Goal: Check status: Check status

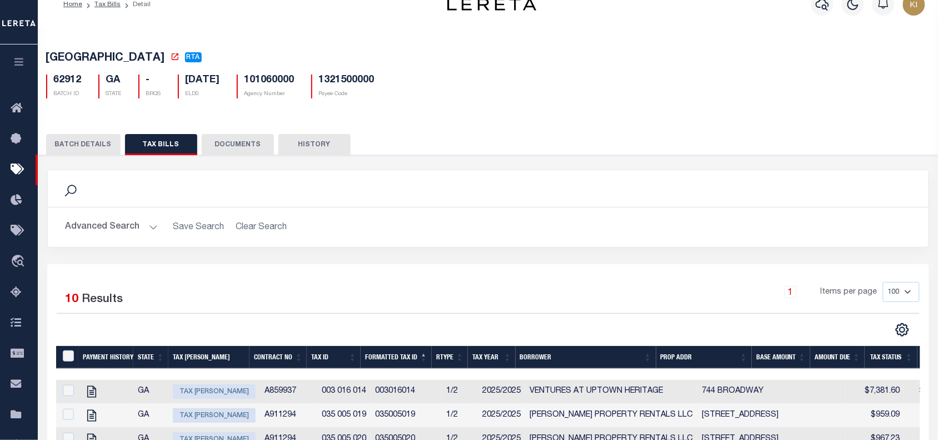
scroll to position [18, 0]
click at [107, 4] on link "Tax Bills" at bounding box center [108, 4] width 26 height 7
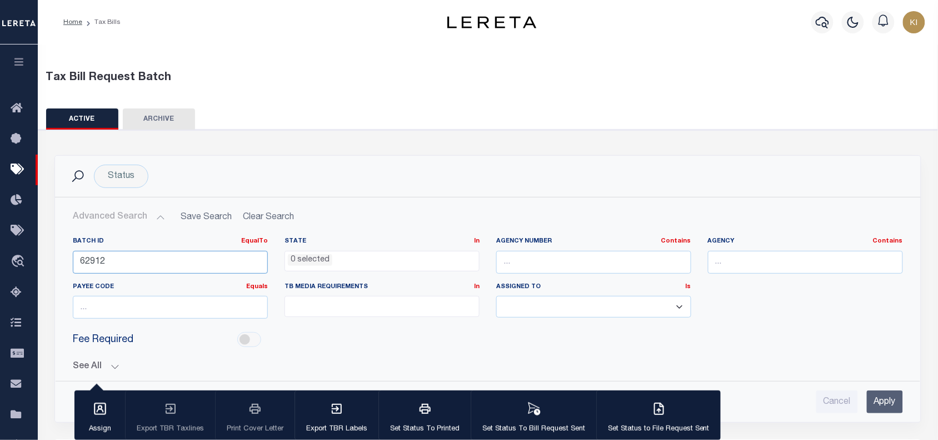
click at [91, 259] on input "62912" at bounding box center [170, 262] width 195 height 23
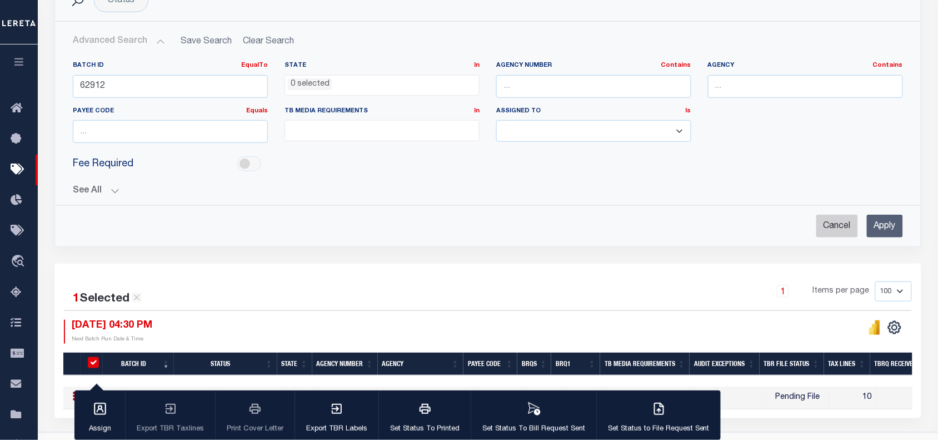
click at [841, 228] on input "Cancel" at bounding box center [838, 226] width 42 height 23
checkbox input "true"
select select
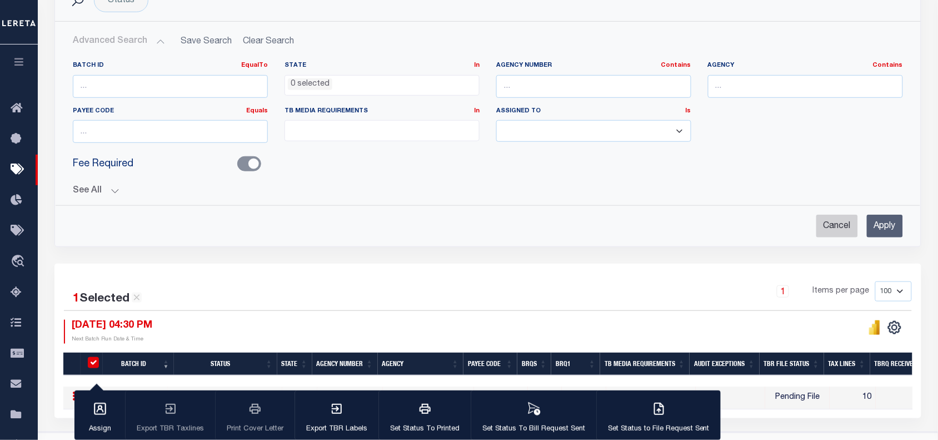
select select
checkbox input "false"
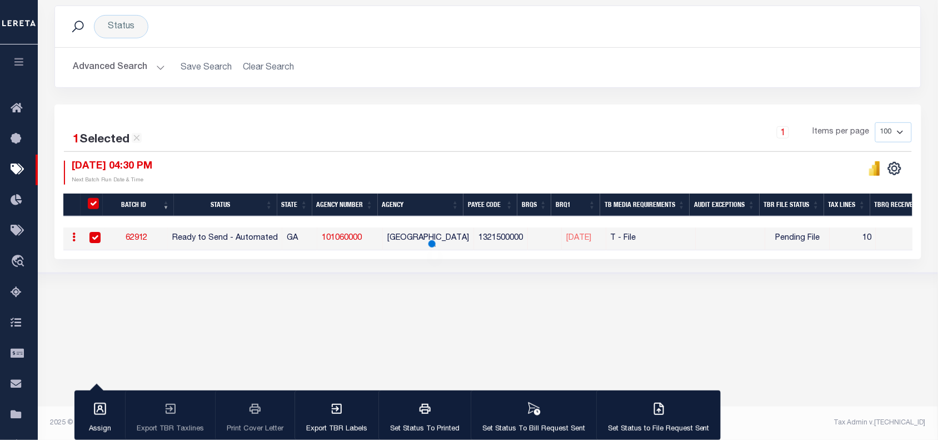
scroll to position [149, 0]
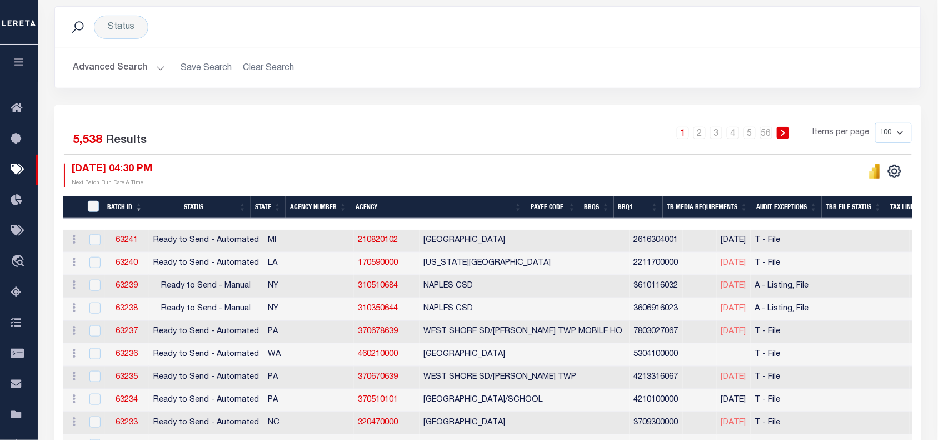
click at [158, 70] on button "Advanced Search" at bounding box center [119, 68] width 92 height 22
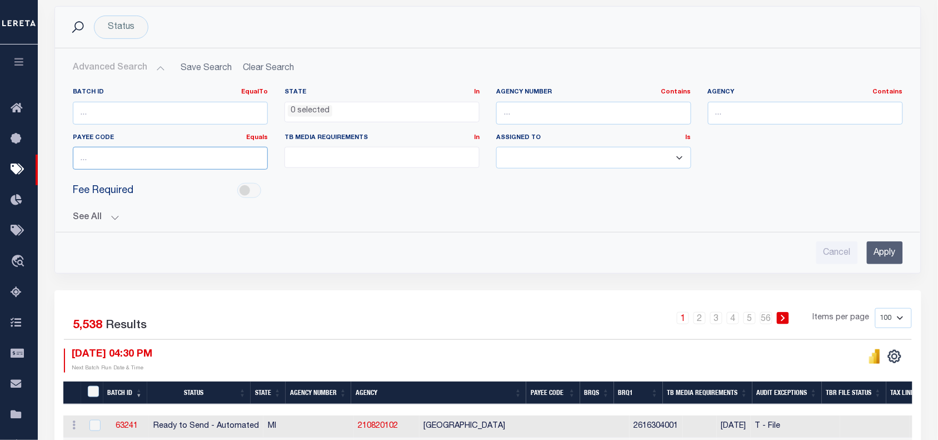
click at [115, 159] on input "number" at bounding box center [170, 158] width 195 height 23
paste input "4014300000"
type input "4014300000"
click at [884, 256] on input "Apply" at bounding box center [885, 252] width 36 height 23
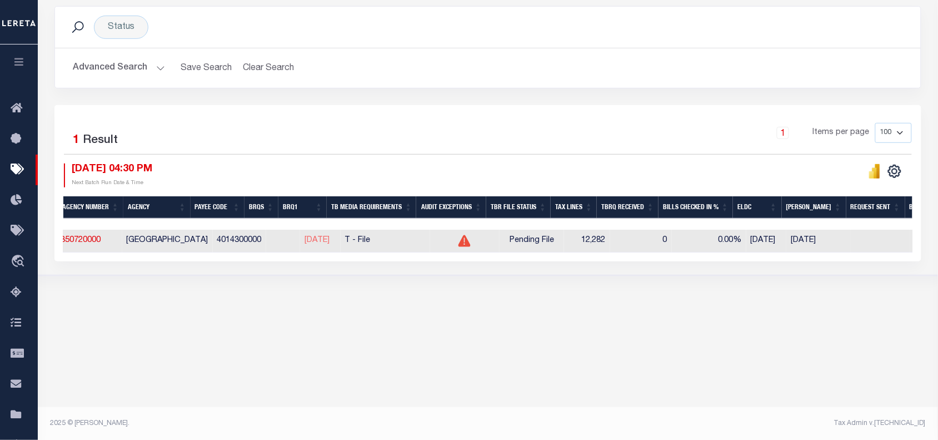
scroll to position [0, 354]
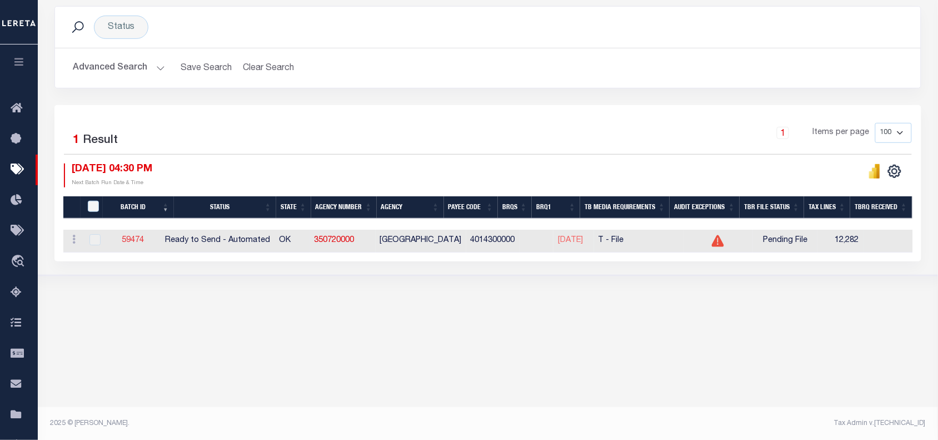
click at [140, 242] on link "59474" at bounding box center [133, 240] width 22 height 8
type input "Yes"
select select "30"
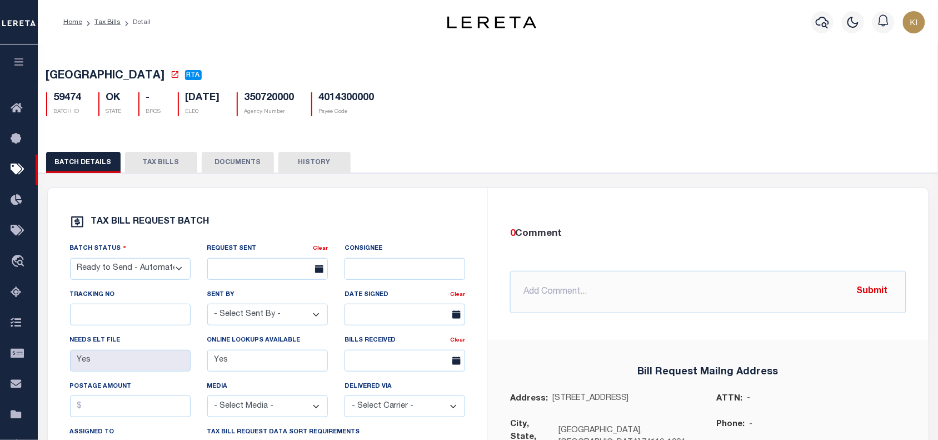
click at [162, 162] on button "TAX BILLS" at bounding box center [161, 162] width 72 height 21
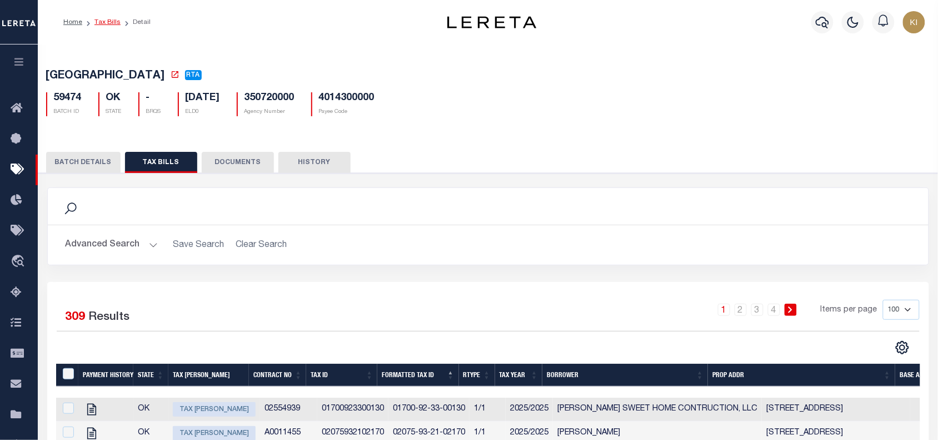
click at [108, 22] on link "Tax Bills" at bounding box center [108, 22] width 26 height 7
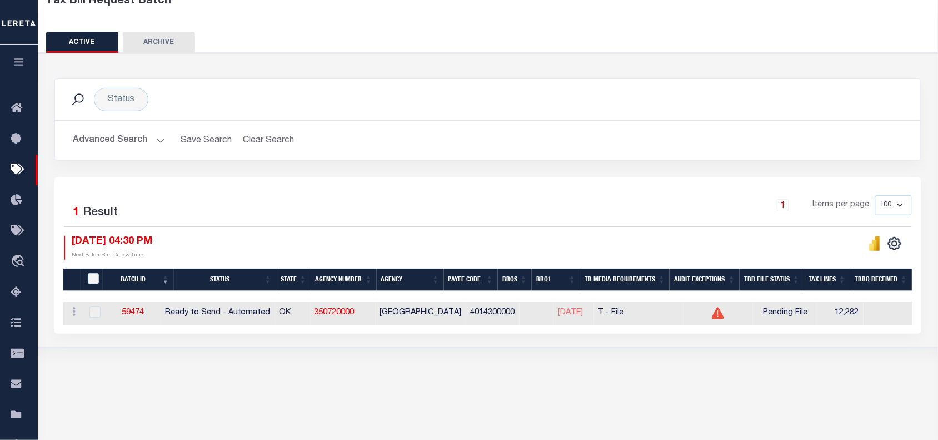
click at [375, 216] on div "1 Items per page 100 200 500 1000" at bounding box center [596, 209] width 632 height 29
click at [477, 184] on div "1 Selected 1 Result 1 Items per page 100 200 500 1000 09/29/2025 04:30 PM" at bounding box center [487, 255] width 867 height 156
click at [140, 312] on link "59474" at bounding box center [133, 313] width 22 height 8
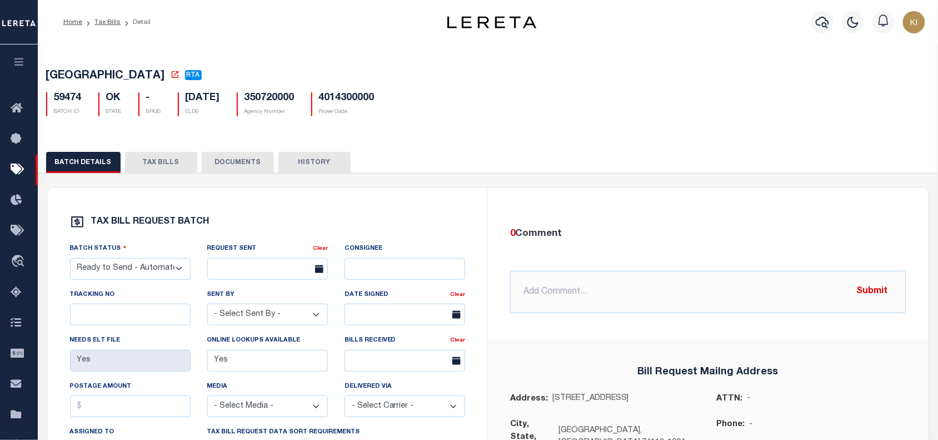
click at [167, 165] on button "TAX BILLS" at bounding box center [161, 162] width 72 height 21
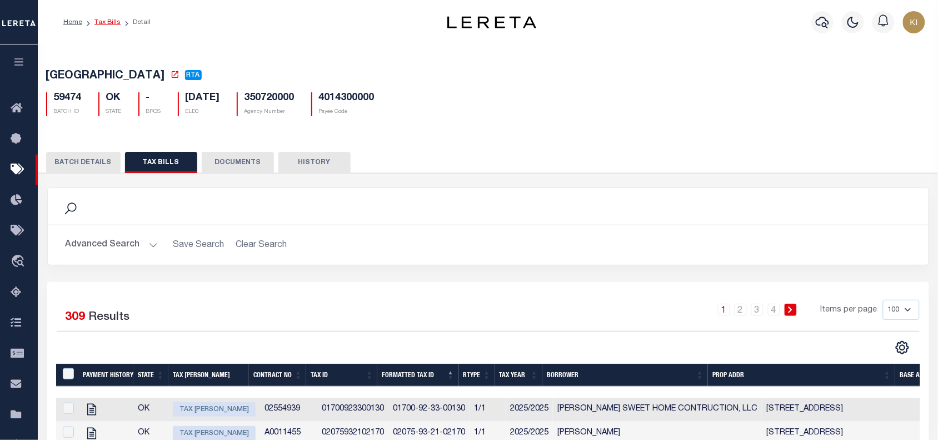
click at [106, 21] on link "Tax Bills" at bounding box center [108, 22] width 26 height 7
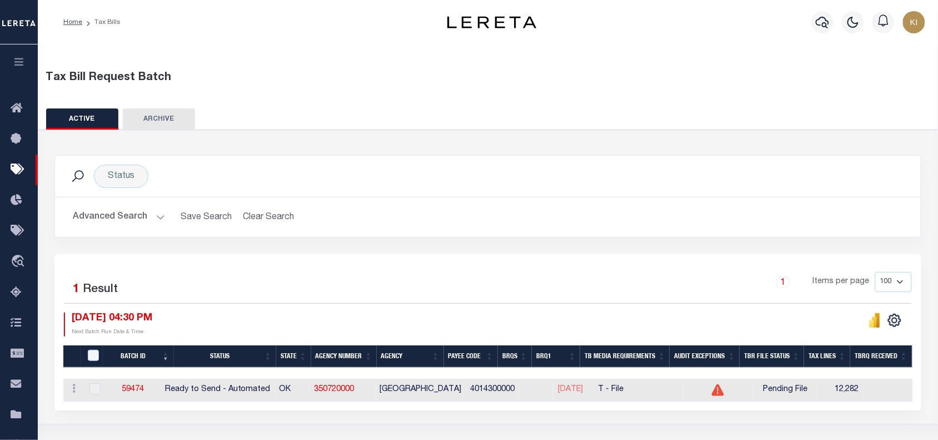
scroll to position [149, 0]
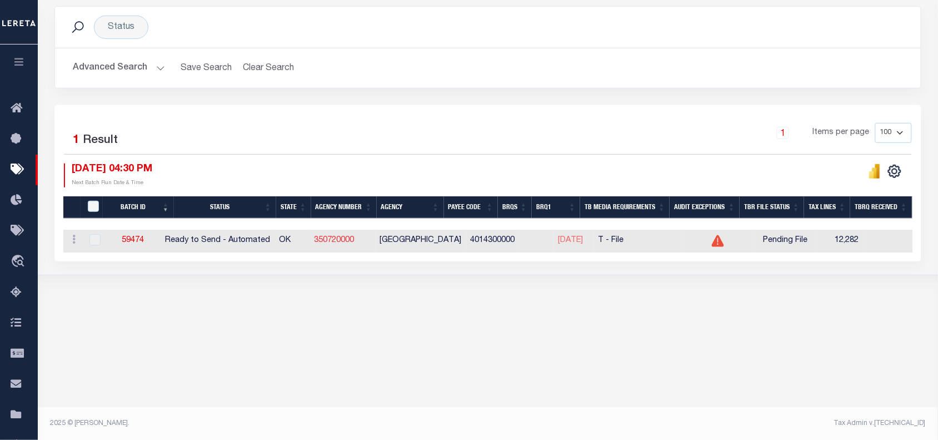
click at [351, 243] on link "350720000" at bounding box center [335, 240] width 40 height 8
click at [342, 134] on div "1 Items per page 100 200 500 1000" at bounding box center [596, 137] width 632 height 29
click at [154, 71] on button "Advanced Search" at bounding box center [119, 68] width 92 height 22
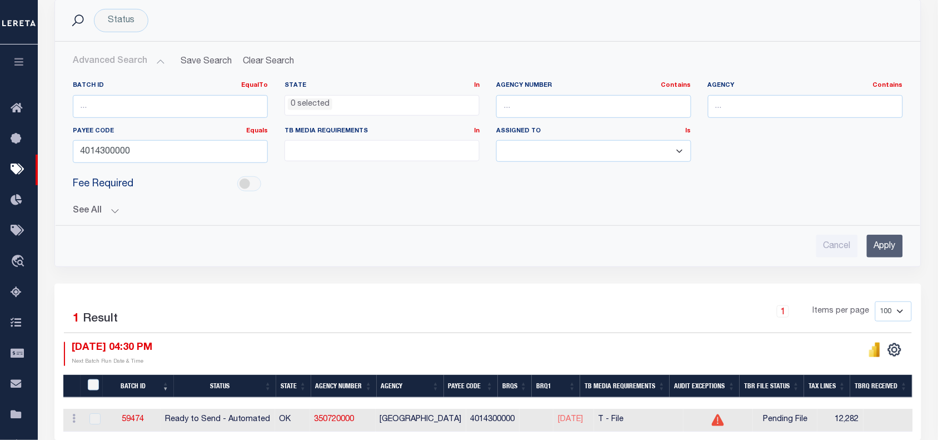
scroll to position [148, 0]
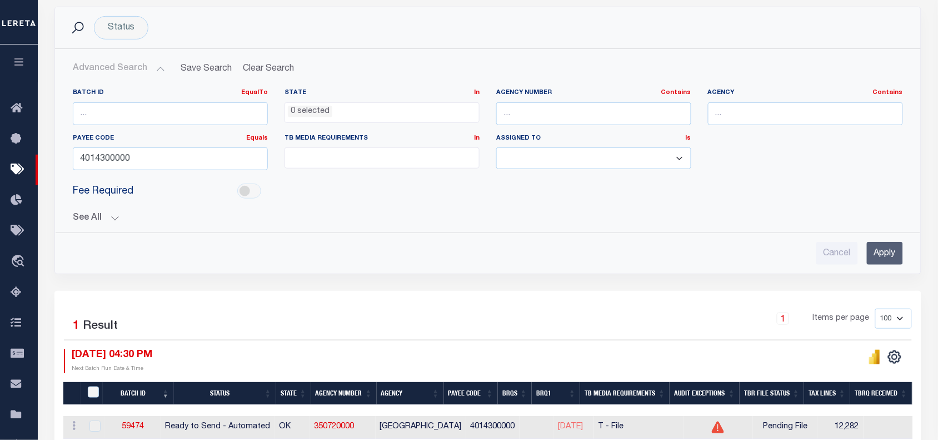
click at [886, 255] on input "Apply" at bounding box center [885, 253] width 36 height 23
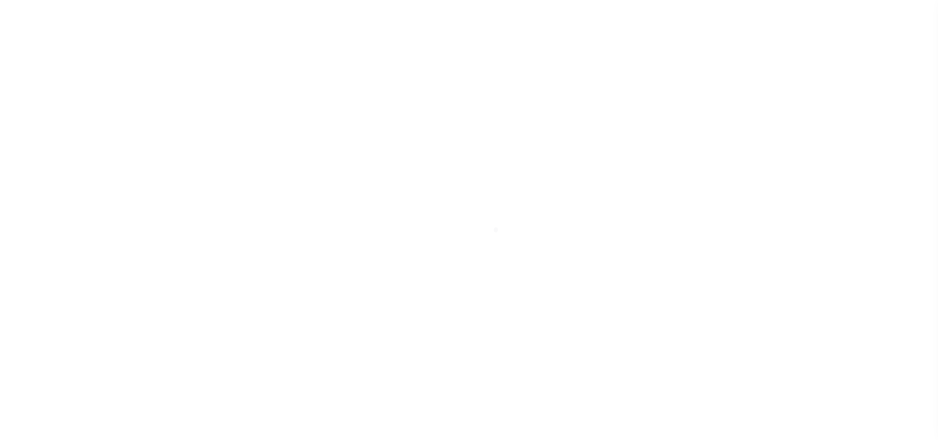
select select
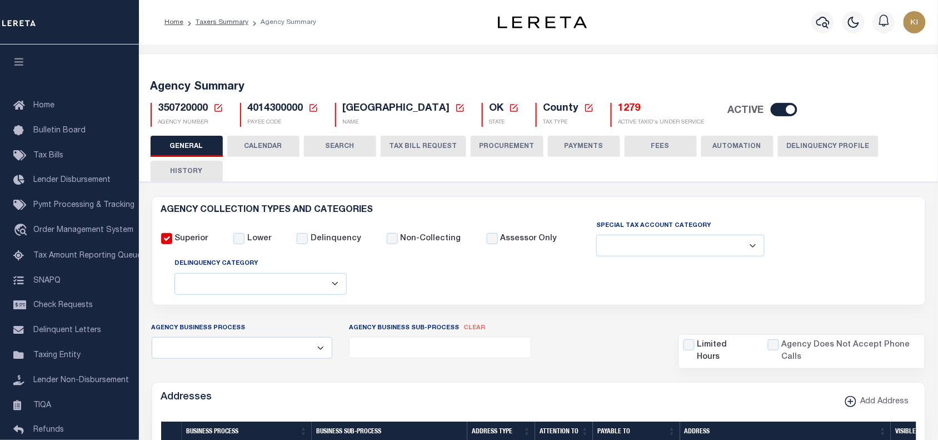
click at [263, 145] on button "CALENDAR" at bounding box center [263, 146] width 72 height 21
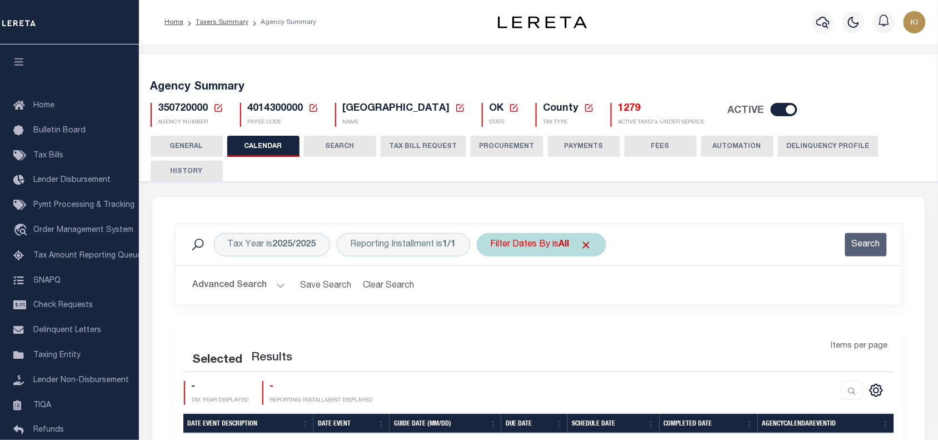
checkbox input "false"
type input "1"
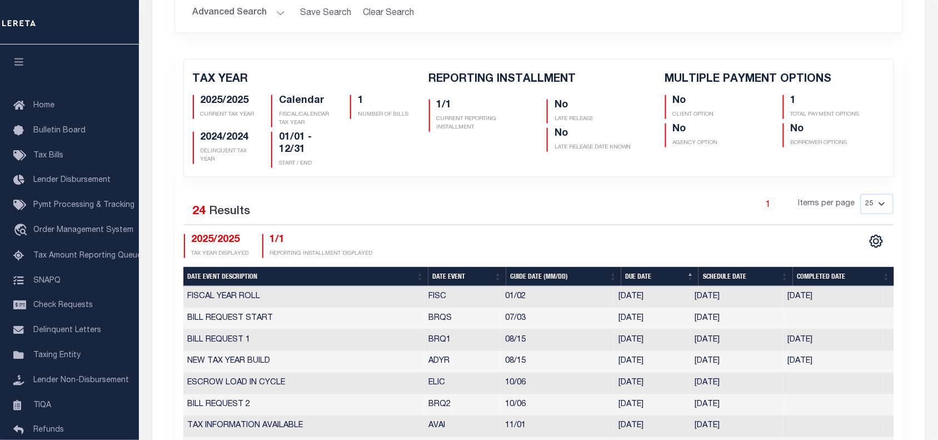
scroll to position [375, 0]
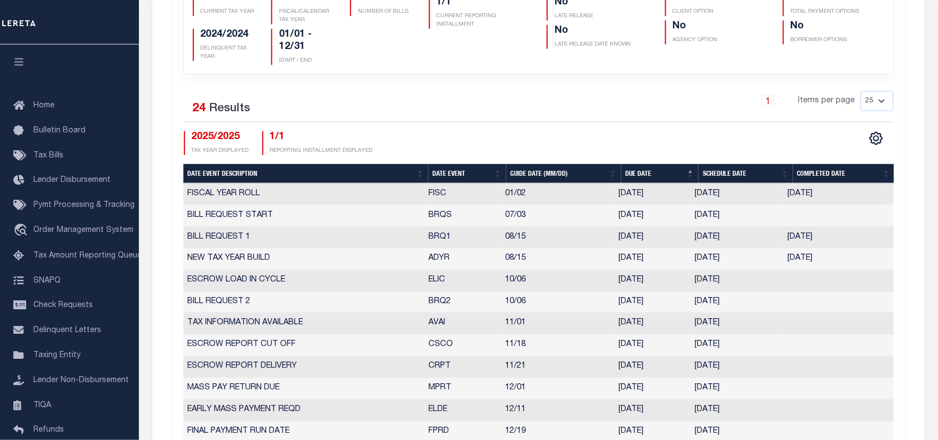
click at [743, 307] on td "09/29/2025" at bounding box center [736, 303] width 93 height 22
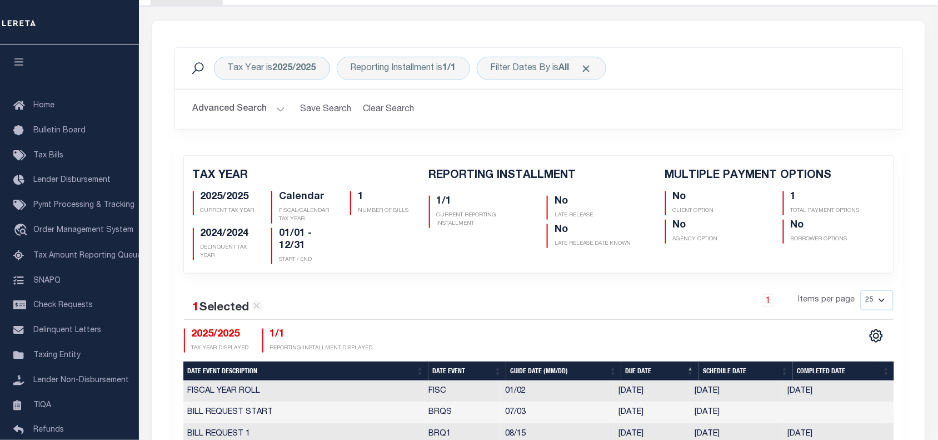
scroll to position [0, 0]
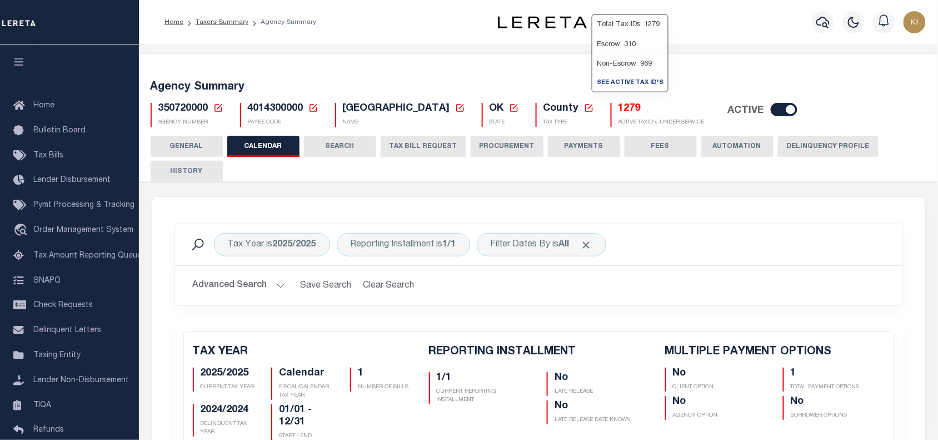
click at [662, 249] on div "Tax Year is 2025/2025 Reporting Installment is 1/1 Filter Dates By is All Search" at bounding box center [539, 244] width 710 height 23
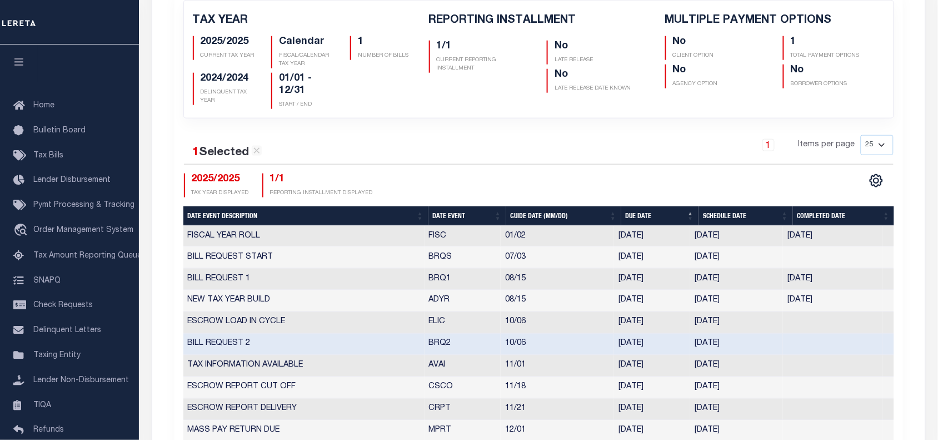
scroll to position [372, 0]
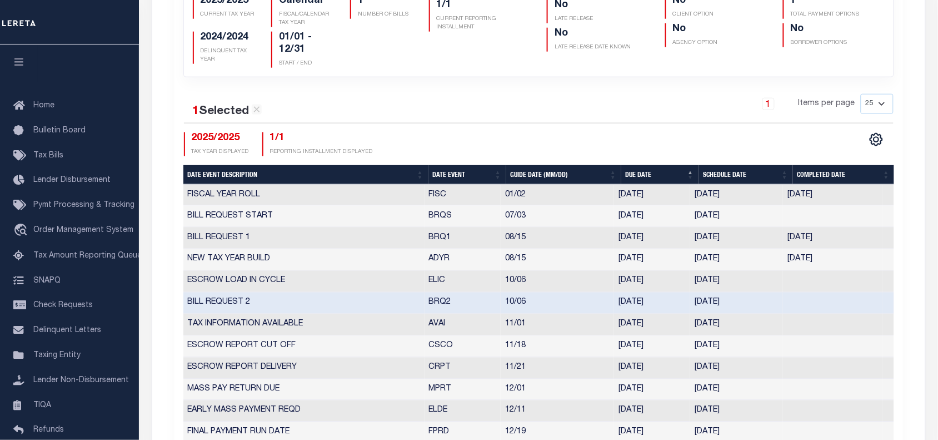
drag, startPoint x: 695, startPoint y: 236, endPoint x: 748, endPoint y: 243, distance: 53.3
click at [748, 243] on td "08/08/2025" at bounding box center [736, 238] width 93 height 22
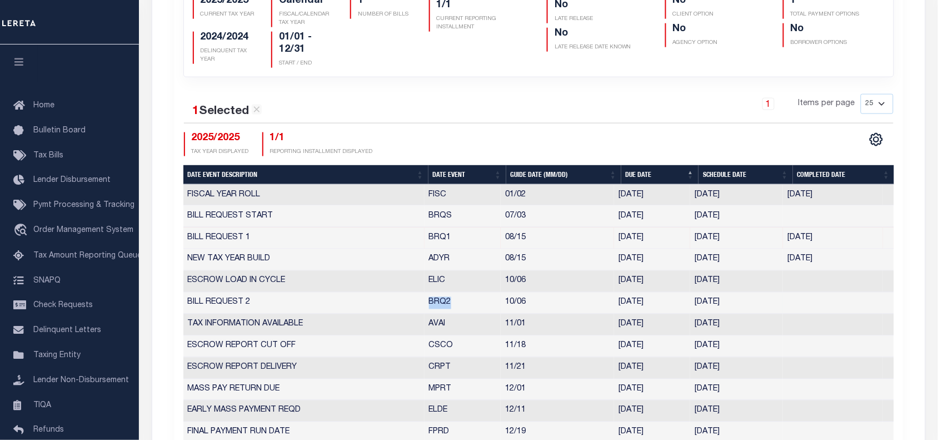
drag, startPoint x: 427, startPoint y: 304, endPoint x: 453, endPoint y: 305, distance: 26.2
click at [453, 305] on td "BRQ2" at bounding box center [463, 303] width 77 height 22
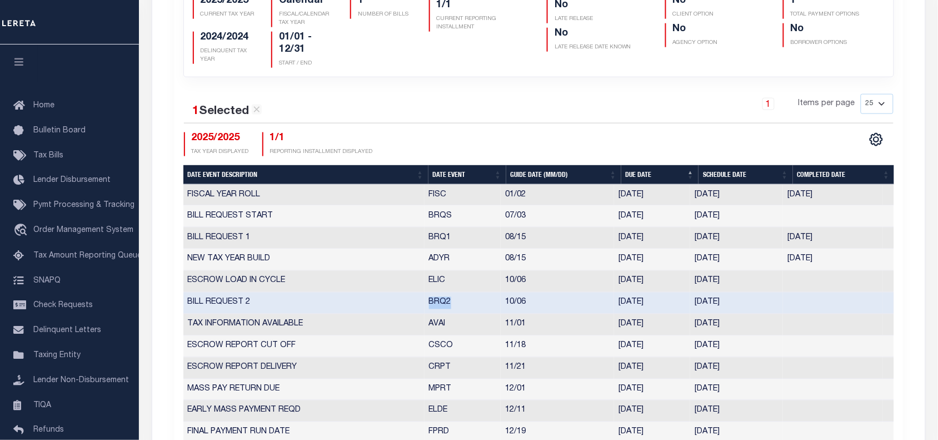
drag, startPoint x: 695, startPoint y: 304, endPoint x: 745, endPoint y: 304, distance: 49.5
click at [745, 304] on td "09/29/2025" at bounding box center [736, 303] width 93 height 22
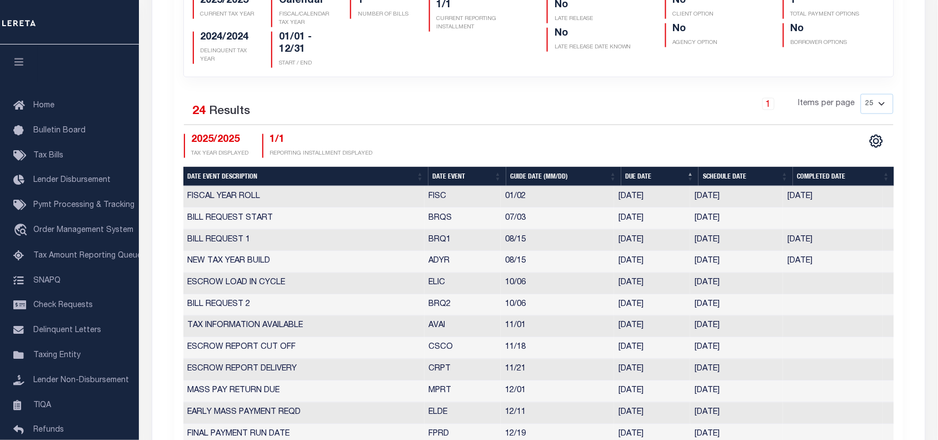
click at [534, 140] on div "2025/2025 TAX YEAR DISPLAYED 1/1 REPORTING INSTALLMENT DISPLAYED" at bounding box center [361, 146] width 355 height 24
click at [820, 137] on div "CSV Export Selected Print Show Filter Show Search Columns 5: Date Event Descrip…" at bounding box center [716, 146] width 355 height 24
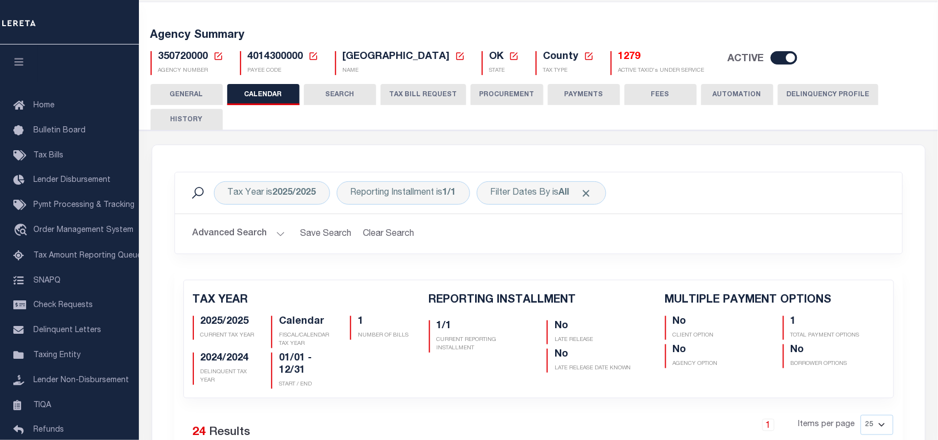
scroll to position [0, 0]
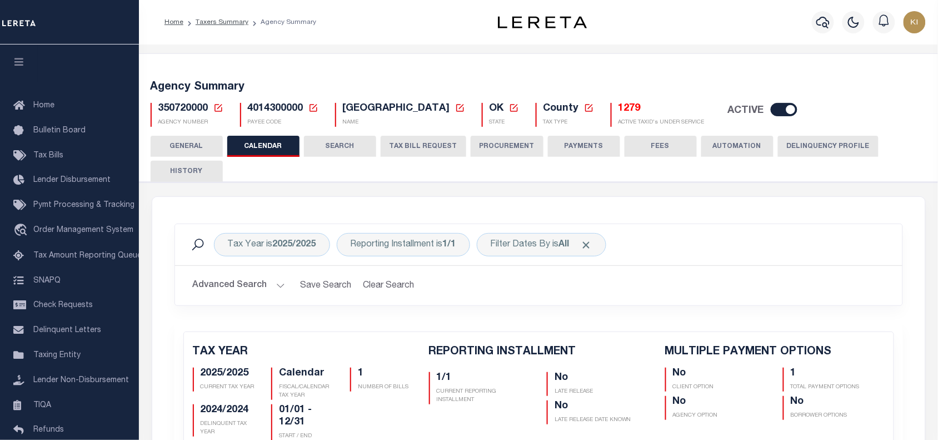
click at [424, 143] on button "TAX BILL REQUEST" at bounding box center [424, 146] width 86 height 21
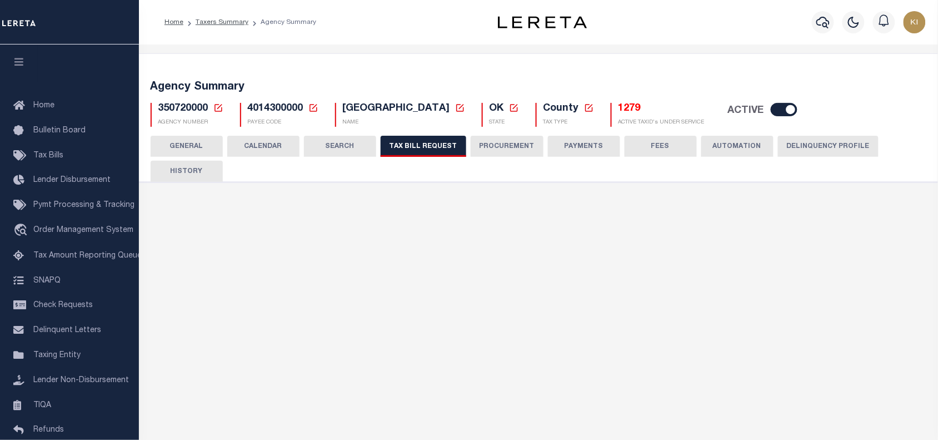
select select "30"
checkbox input "false"
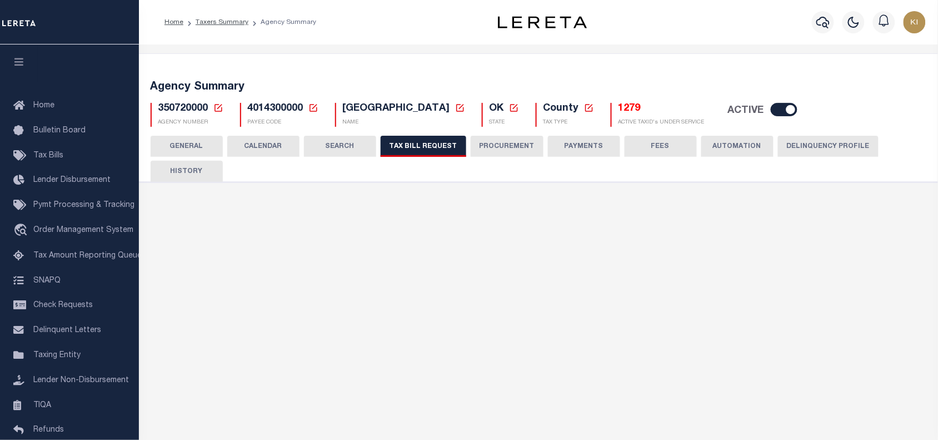
select select "22"
select select "true"
select select "14"
type input "6003"
select select
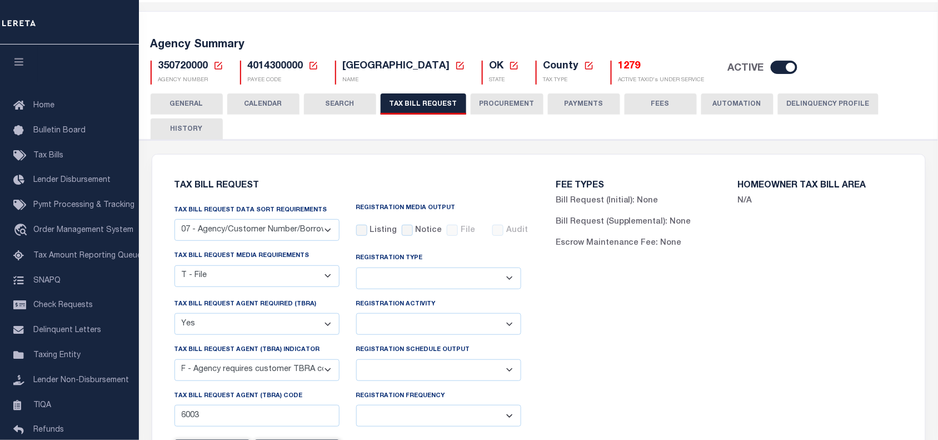
scroll to position [41, 0]
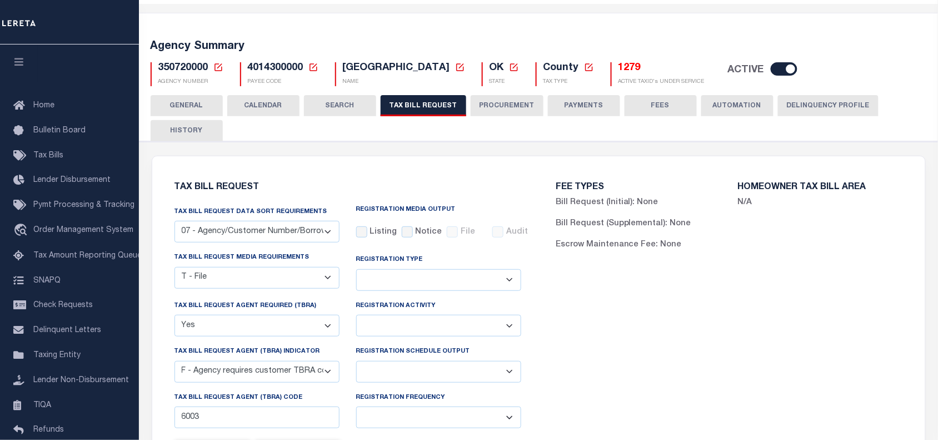
click at [267, 101] on button "CALENDAR" at bounding box center [263, 105] width 72 height 21
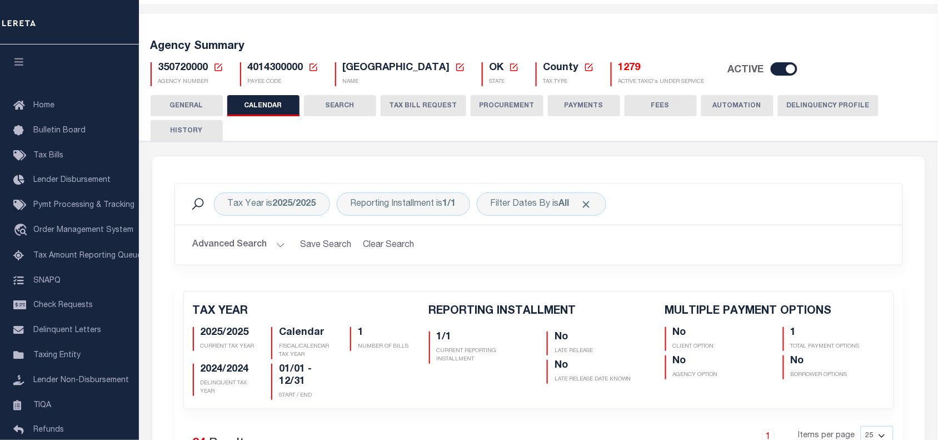
click at [416, 101] on button "TAX BILL REQUEST" at bounding box center [424, 105] width 86 height 21
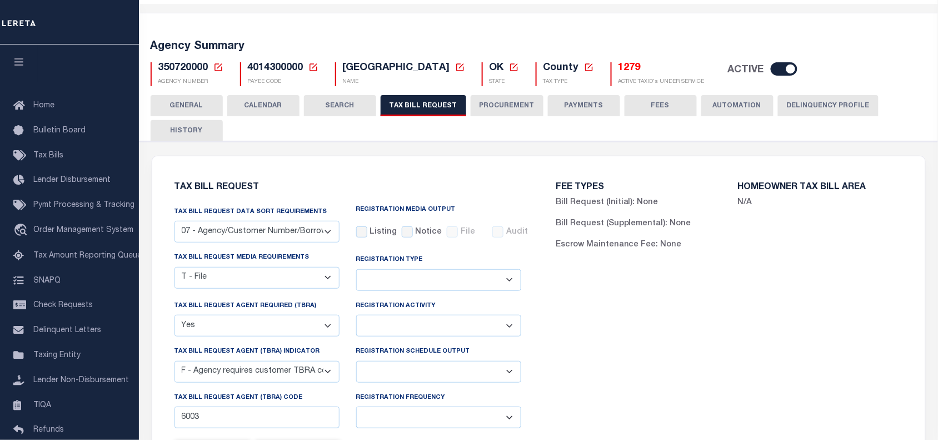
scroll to position [123, 0]
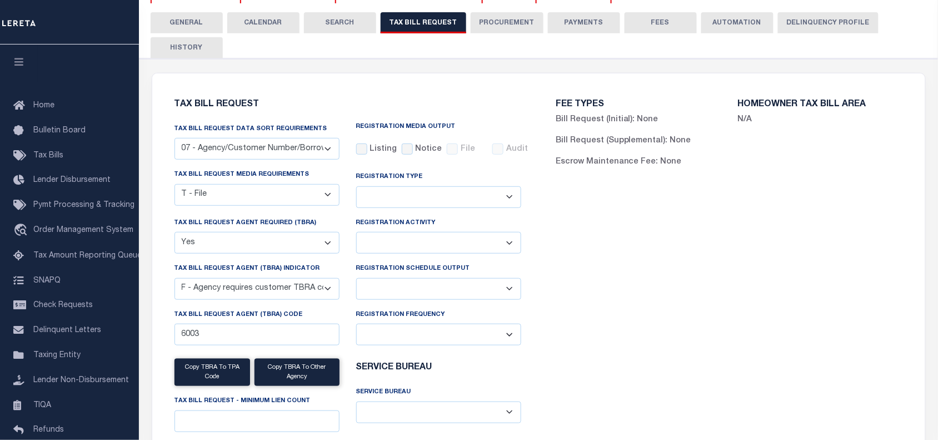
click at [387, 291] on select "Delta File Full File" at bounding box center [438, 289] width 165 height 22
select select "1"
click at [356, 280] on select "Delta File Full File" at bounding box center [438, 289] width 165 height 22
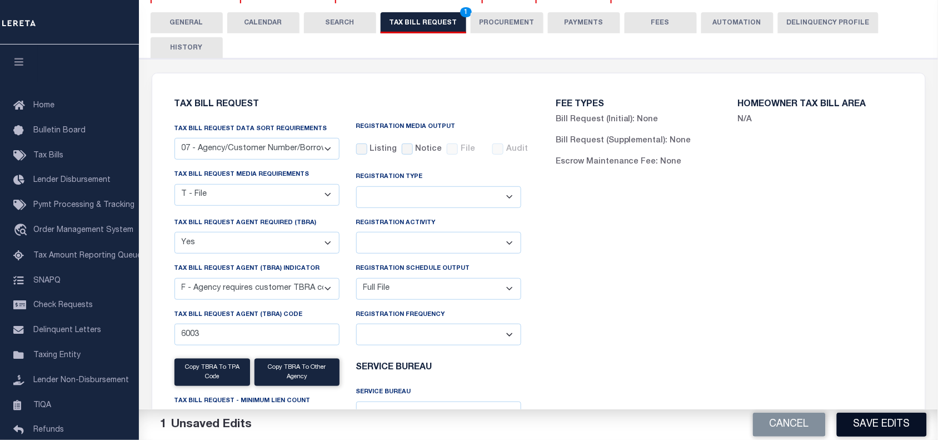
click at [867, 421] on button "Save Edits" at bounding box center [882, 425] width 90 height 24
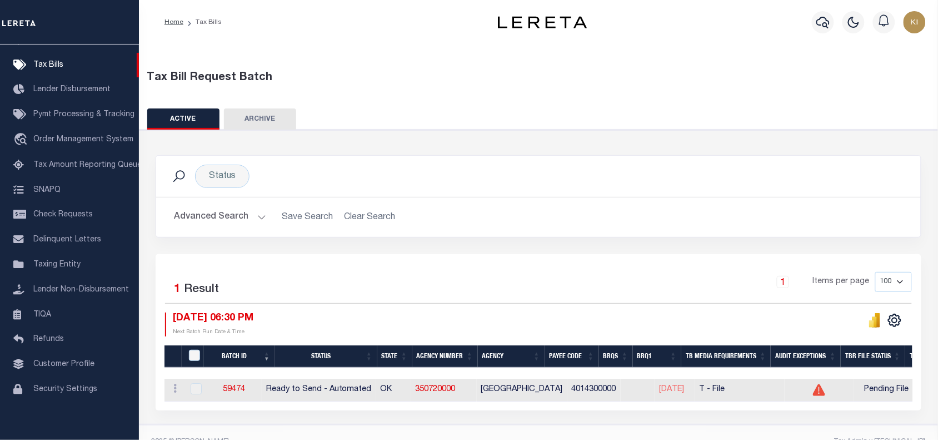
scroll to position [27, 0]
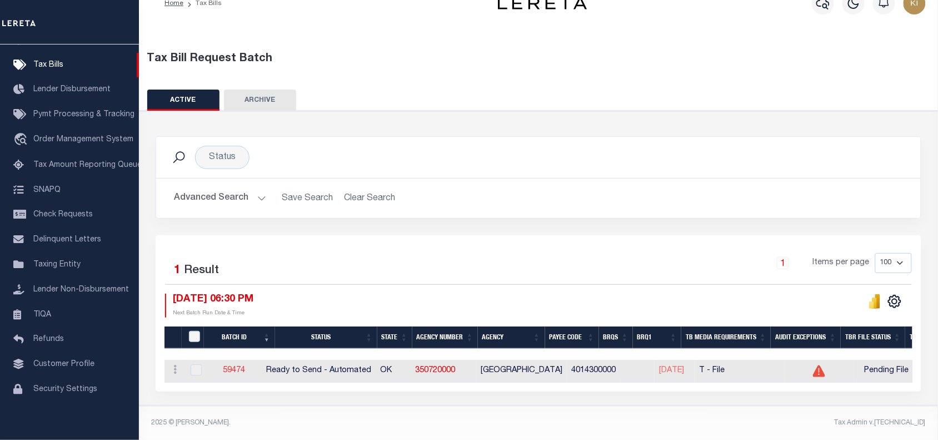
click at [240, 366] on link "59474" at bounding box center [234, 370] width 22 height 8
select select "RTA"
type input "Yes"
select select "30"
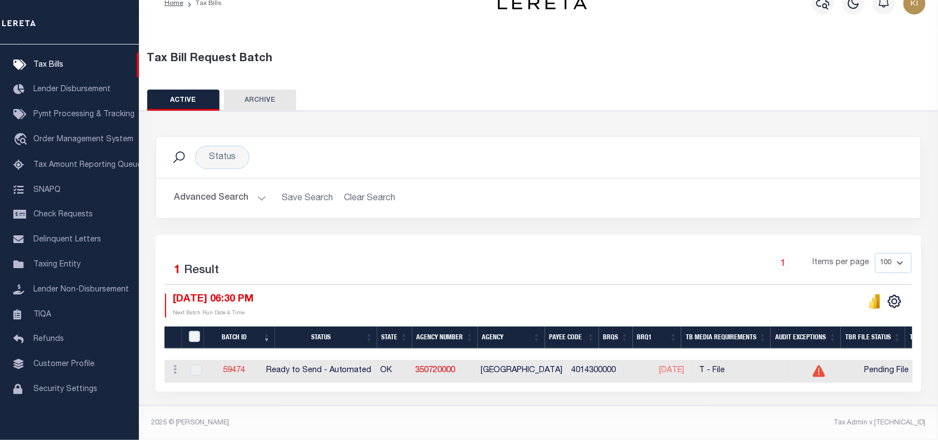
select select "22"
select select "1"
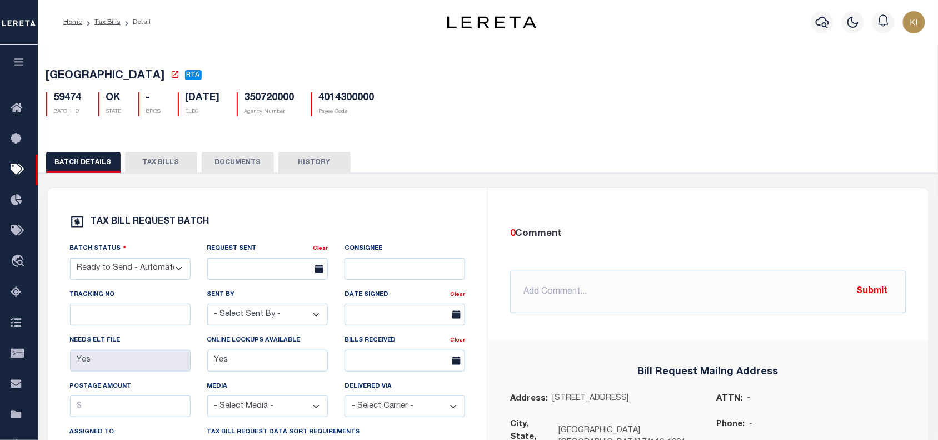
click at [165, 161] on button "TAX BILLS" at bounding box center [161, 162] width 72 height 21
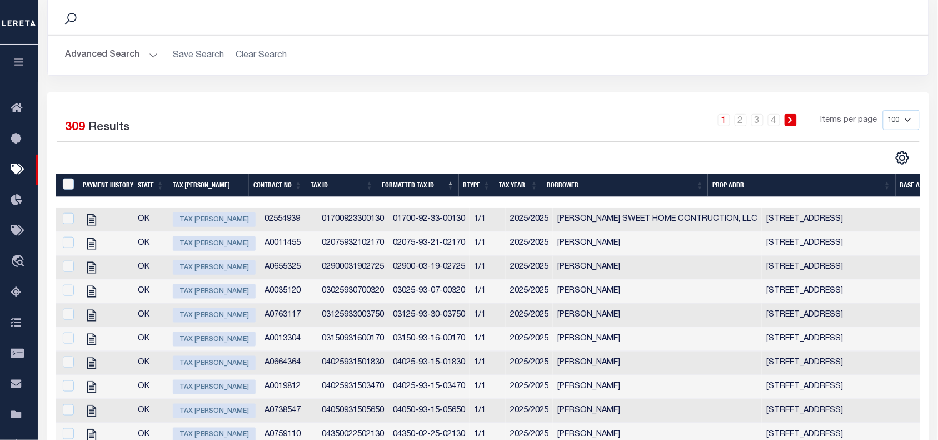
scroll to position [210, 0]
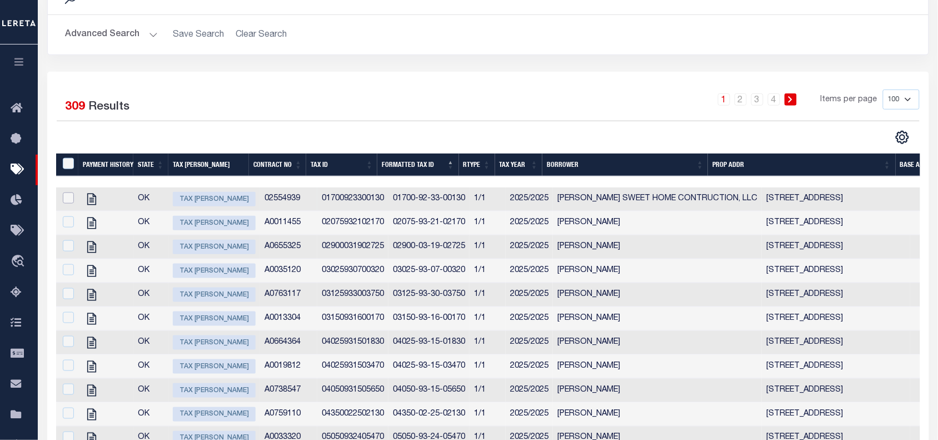
click at [65, 201] on input "checkbox" at bounding box center [68, 197] width 11 height 11
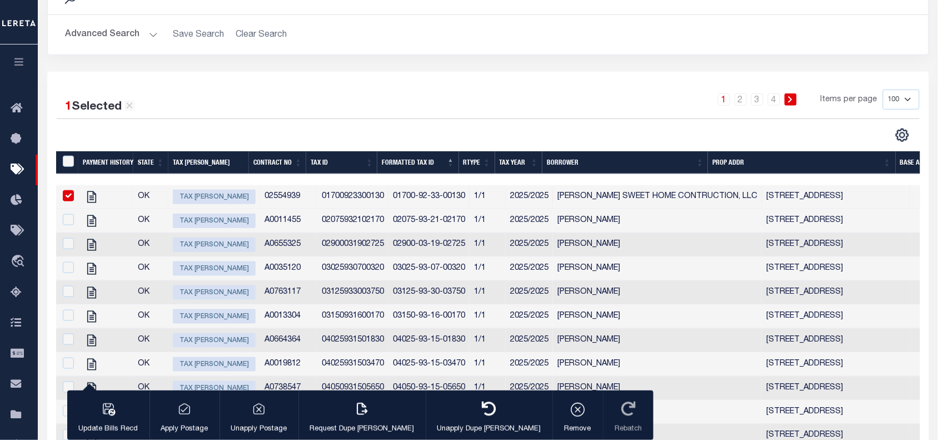
click at [344, 200] on td "01700923300130" at bounding box center [352, 197] width 71 height 24
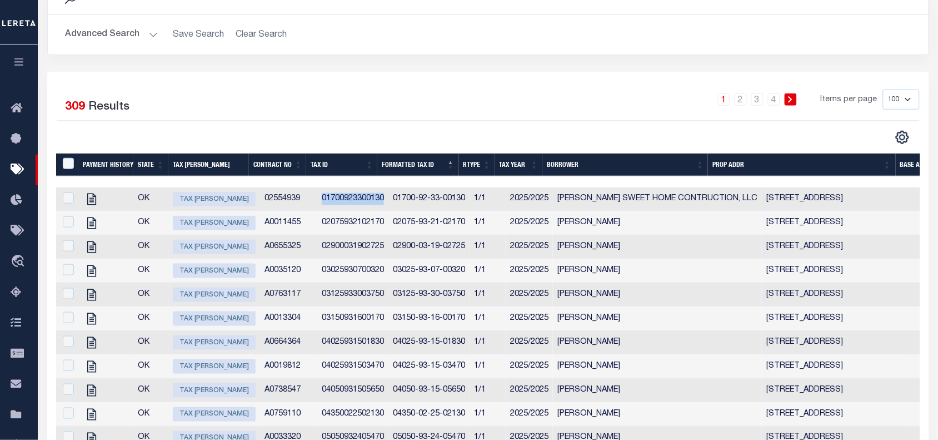
click at [344, 200] on td "01700923300130" at bounding box center [352, 199] width 71 height 24
checkbox input "true"
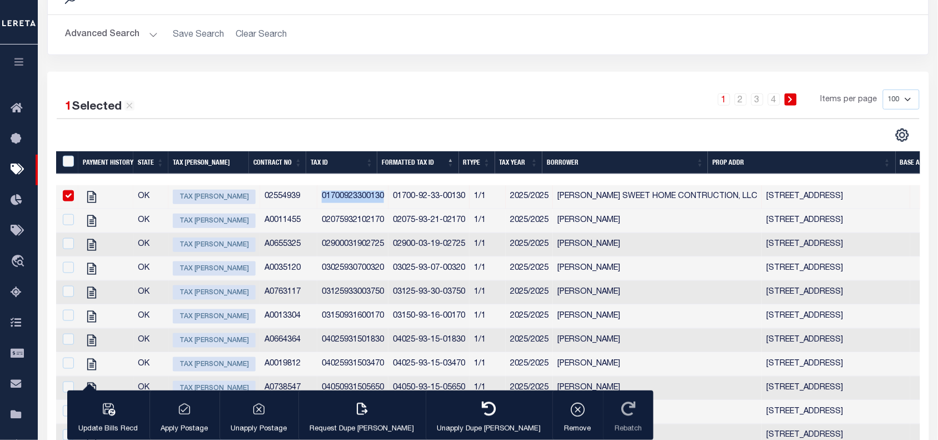
copy td "01700923300130"
click at [570, 413] on icon "button" at bounding box center [578, 409] width 16 height 16
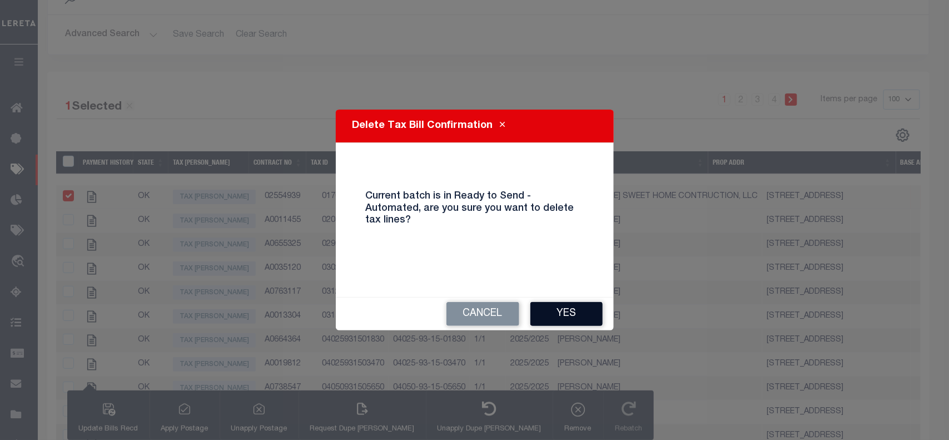
click at [558, 312] on button "Yes" at bounding box center [566, 314] width 72 height 24
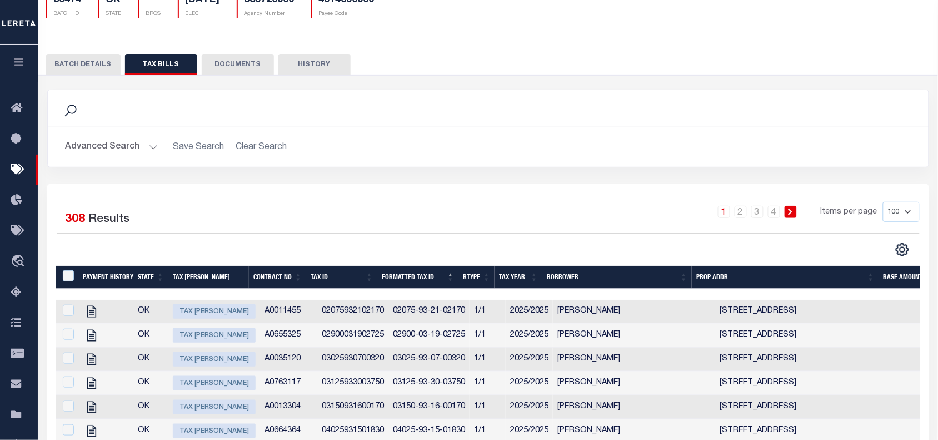
scroll to position [0, 0]
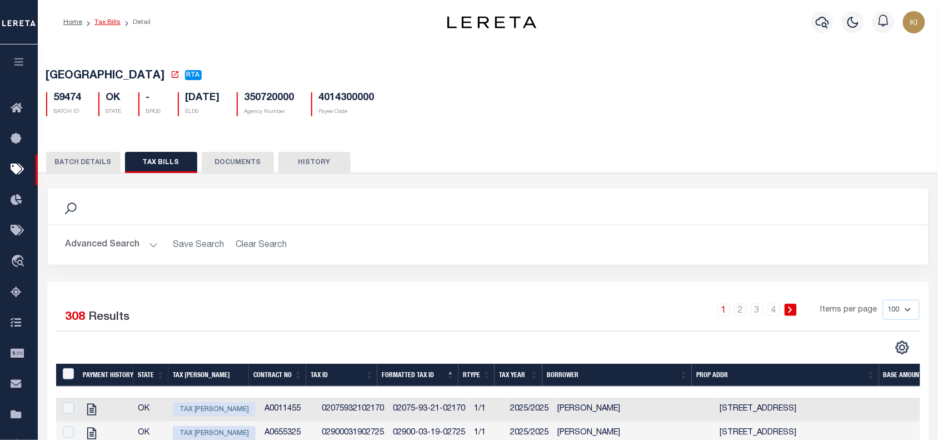
click at [107, 21] on link "Tax Bills" at bounding box center [108, 22] width 26 height 7
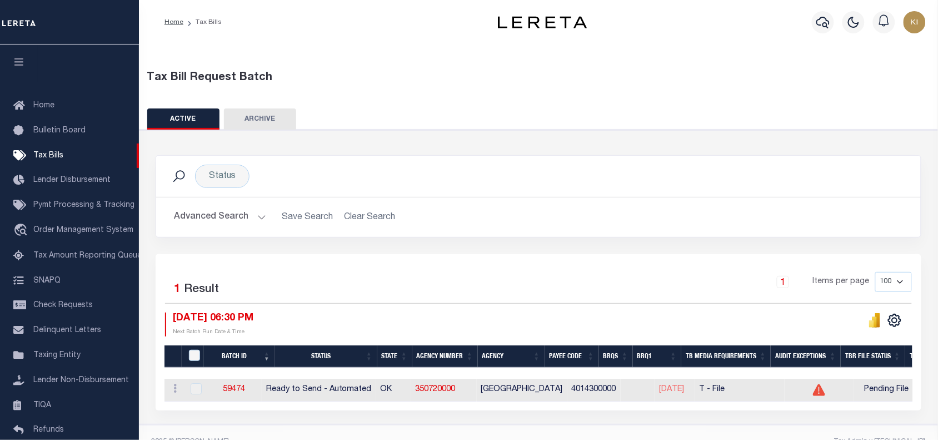
click at [488, 286] on div "1 Items per page 100 200 500 1000" at bounding box center [634, 286] width 556 height 29
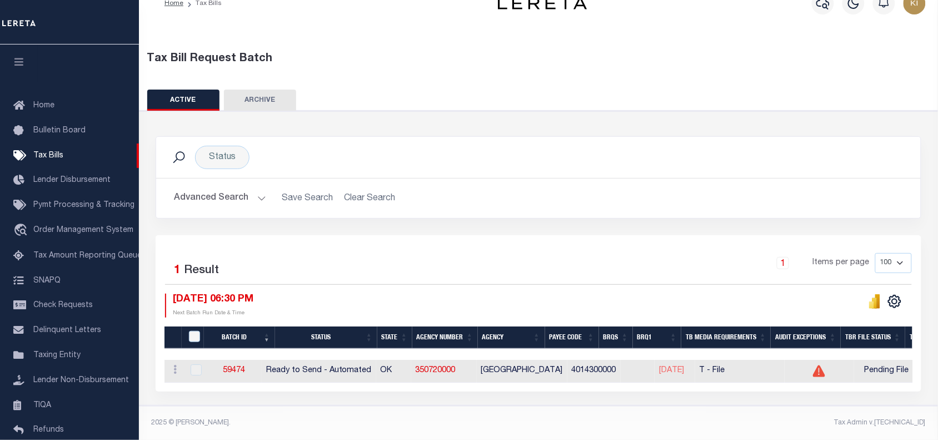
click at [826, 178] on div "Advanced Search Save Search Clear Search TaxBillBatches_dynamictable_____Defaul…" at bounding box center [538, 197] width 765 height 39
click at [260, 196] on button "Advanced Search" at bounding box center [220, 198] width 92 height 22
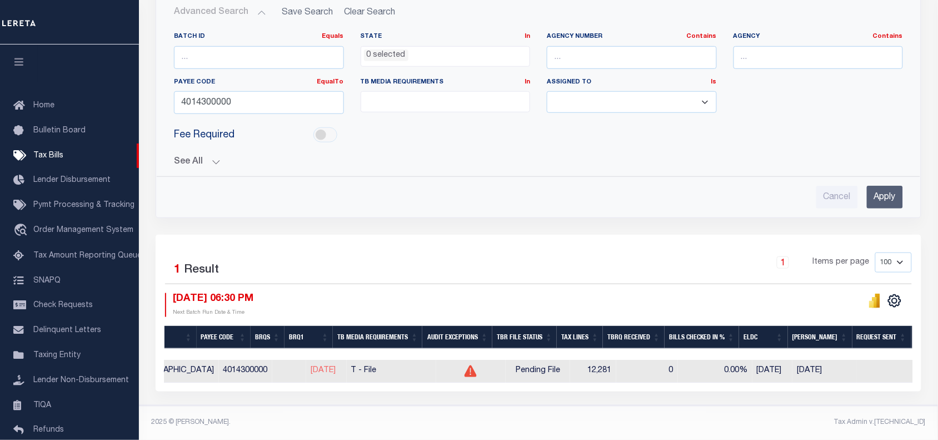
scroll to position [0, 0]
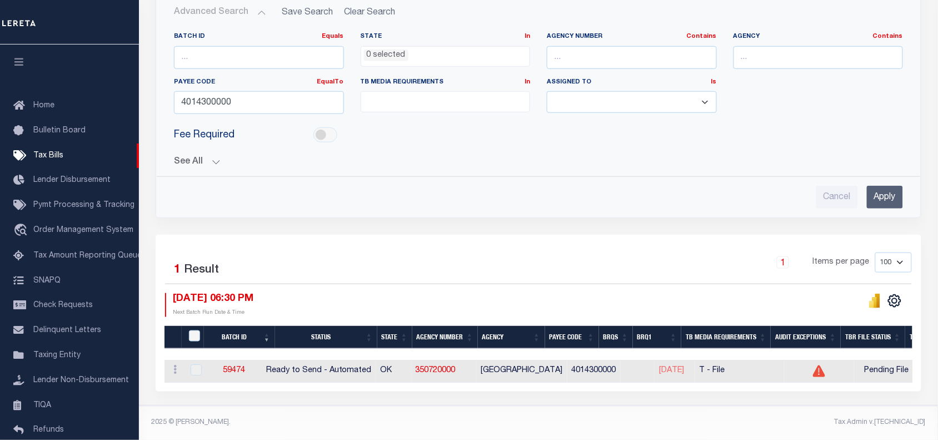
click at [450, 255] on div "1 Items per page 100 200 500 1000" at bounding box center [634, 266] width 556 height 29
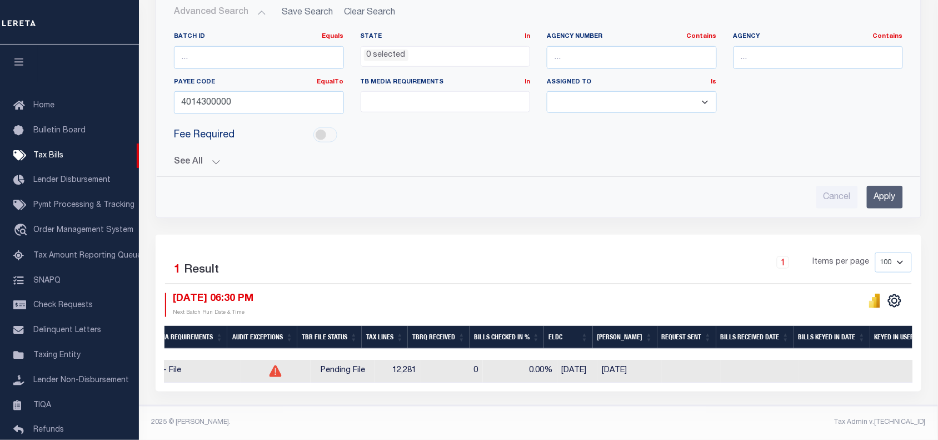
scroll to position [0, 538]
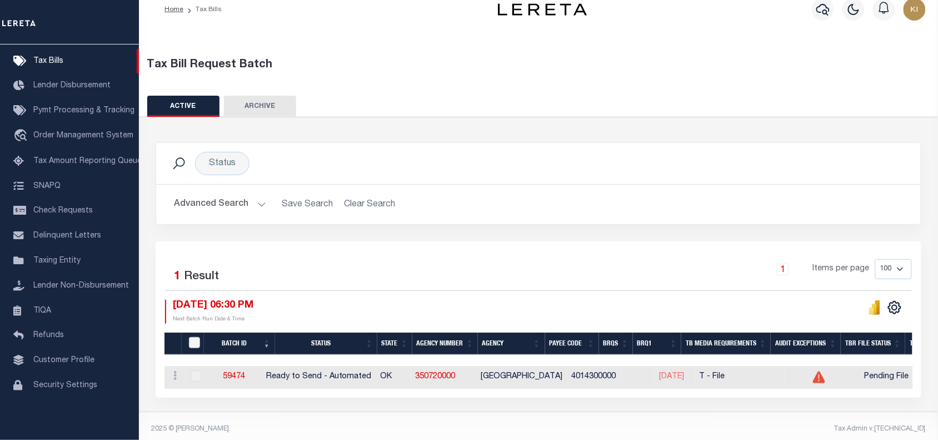
scroll to position [27, 0]
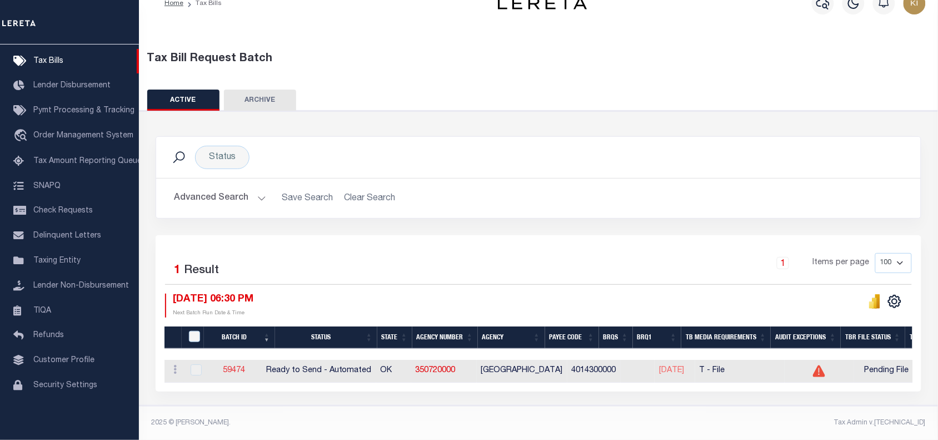
click at [240, 366] on link "59474" at bounding box center [234, 370] width 22 height 8
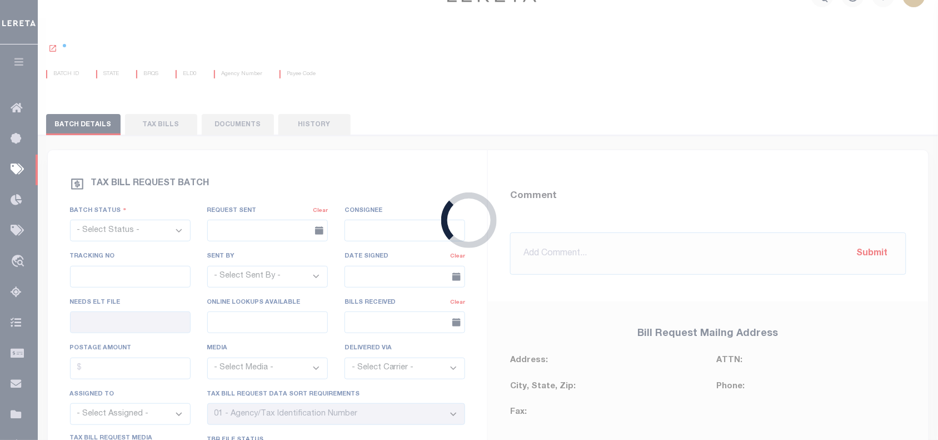
select select "RTA"
type input "Yes"
select select "30"
select select "22"
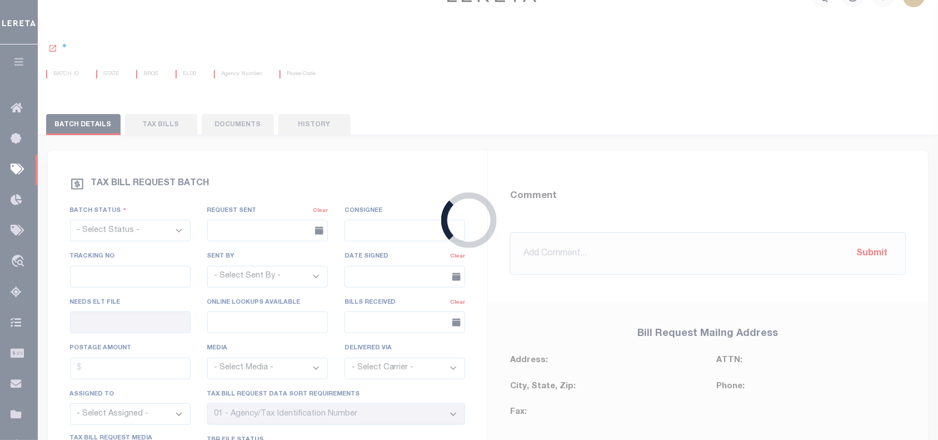
select select "1"
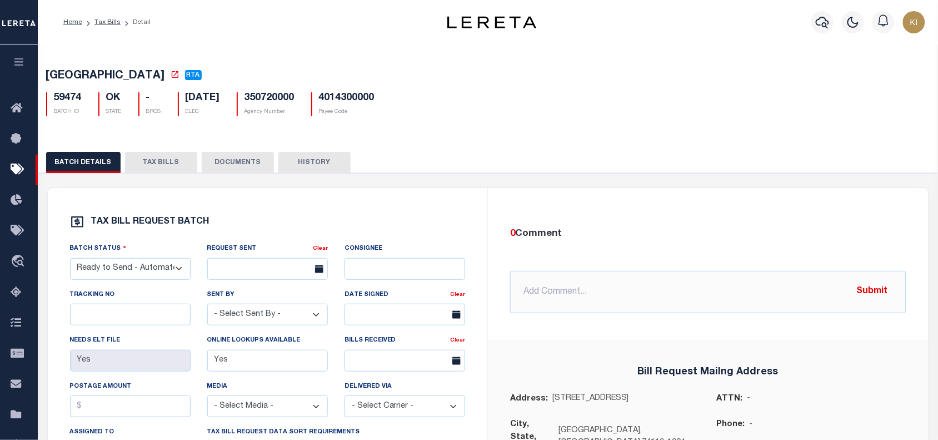
click at [151, 164] on button "TAX BILLS" at bounding box center [161, 162] width 72 height 21
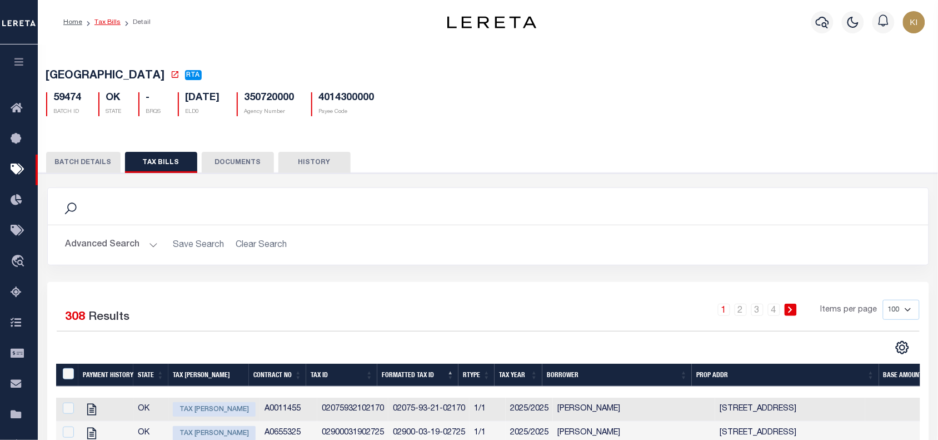
click at [106, 23] on link "Tax Bills" at bounding box center [108, 22] width 26 height 7
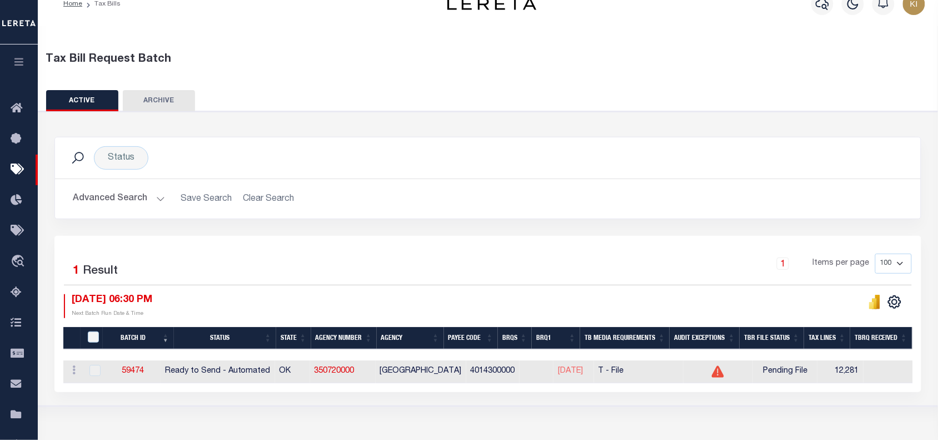
scroll to position [12, 0]
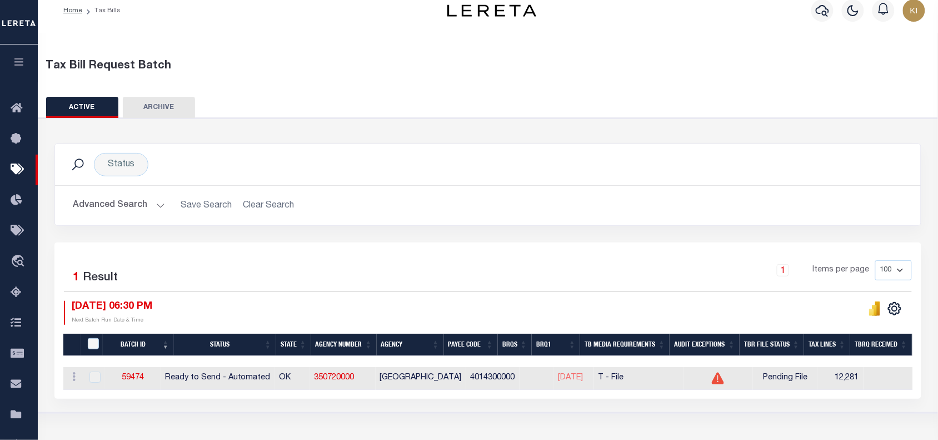
click at [155, 259] on div "Selected 1 Result 1 Items per page 100 200 500 1000 [DATE] 06:30 PM" at bounding box center [487, 320] width 867 height 156
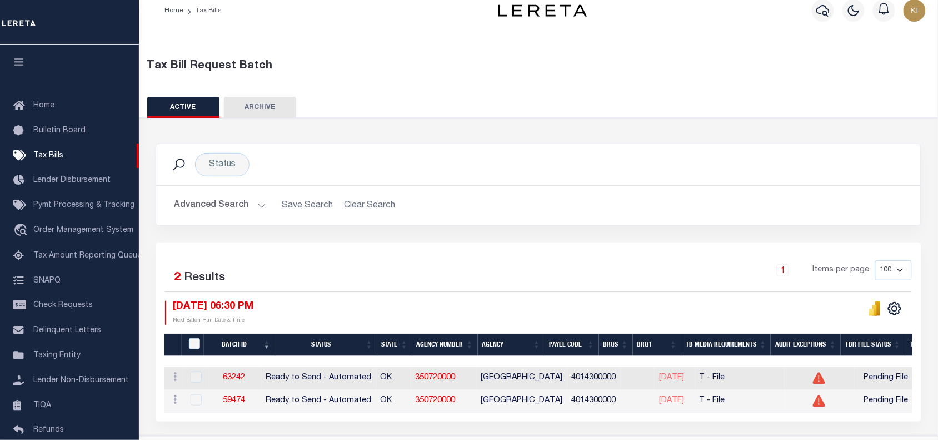
scroll to position [51, 0]
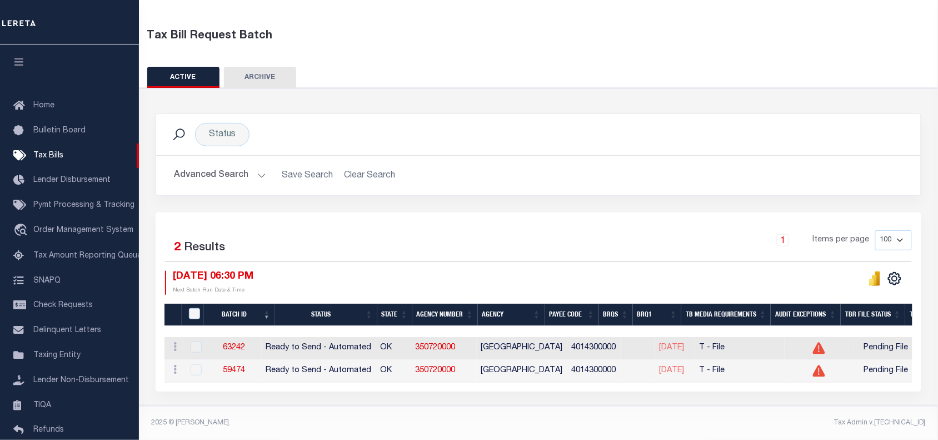
click at [402, 418] on div "2025 © [PERSON_NAME]." at bounding box center [341, 423] width 396 height 10
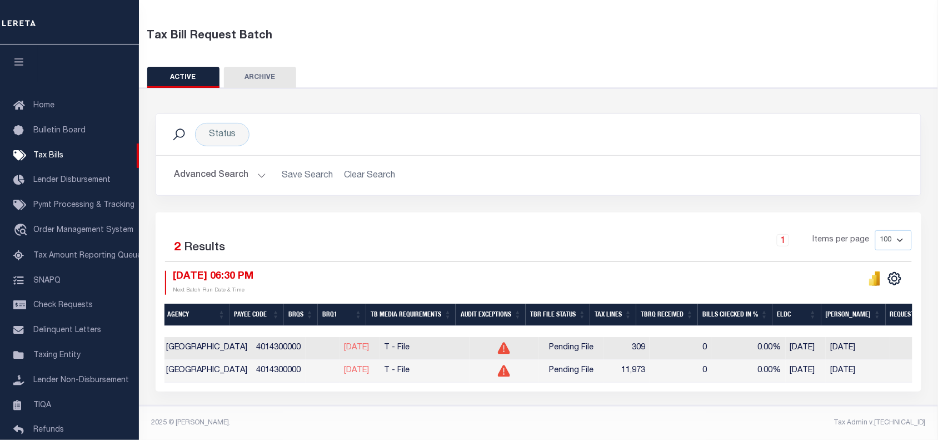
scroll to position [0, 0]
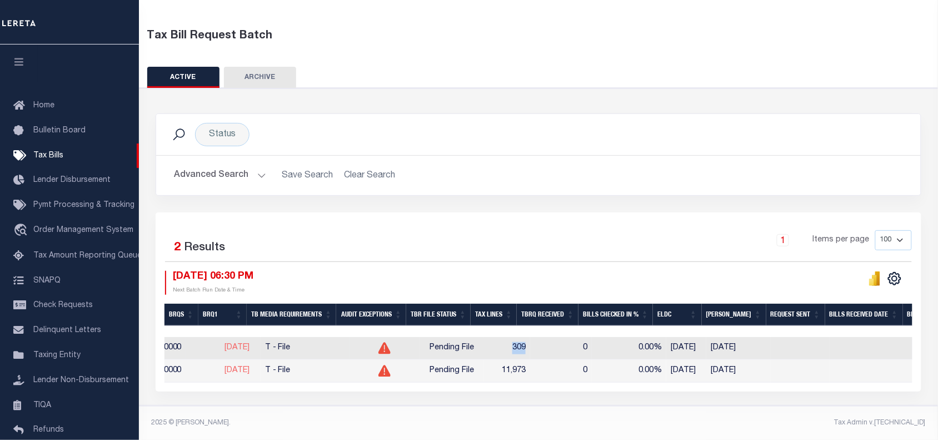
drag, startPoint x: 513, startPoint y: 339, endPoint x: 529, endPoint y: 340, distance: 16.7
click at [529, 340] on td "309" at bounding box center [507, 348] width 46 height 23
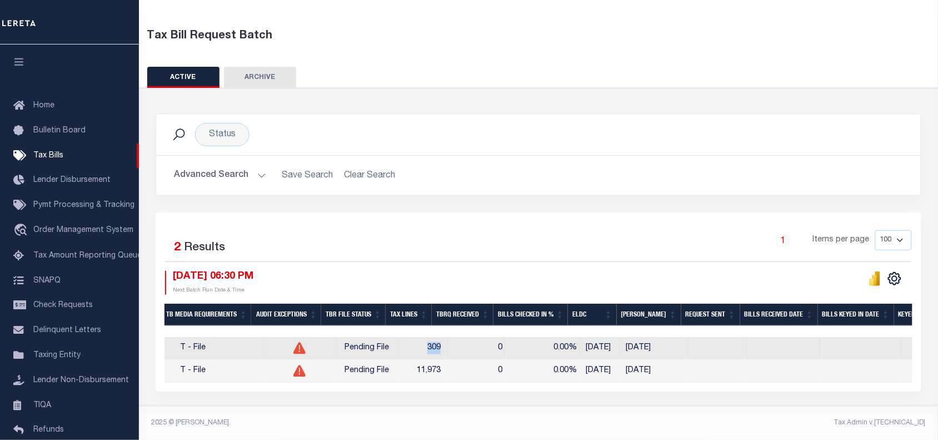
scroll to position [0, 563]
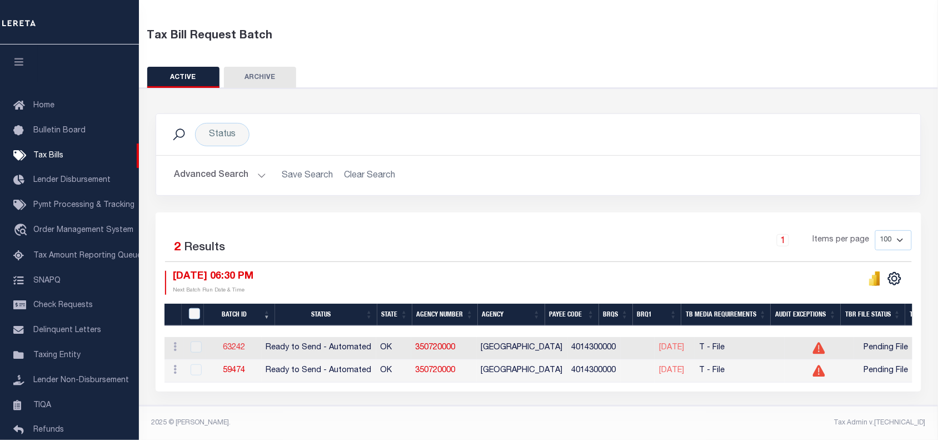
click at [238, 344] on link "63242" at bounding box center [234, 348] width 22 height 8
select select "RTA"
type input "Yes"
select select "30"
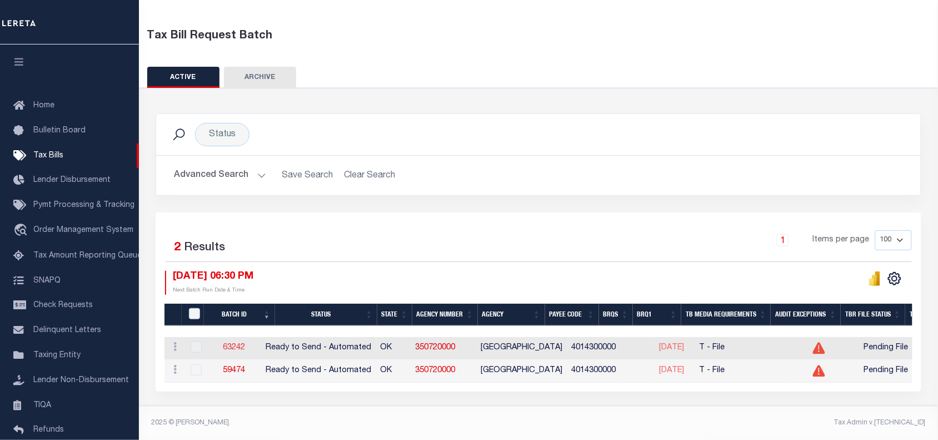
select select "22"
select select "1"
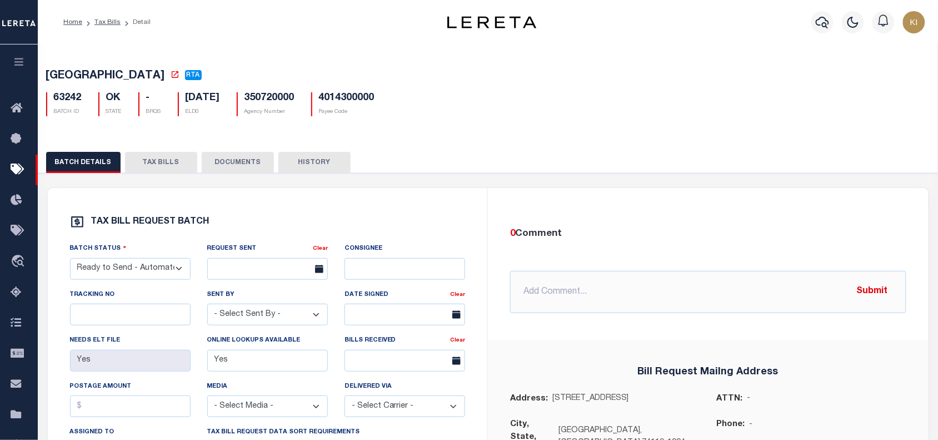
click at [163, 165] on button "TAX BILLS" at bounding box center [161, 162] width 72 height 21
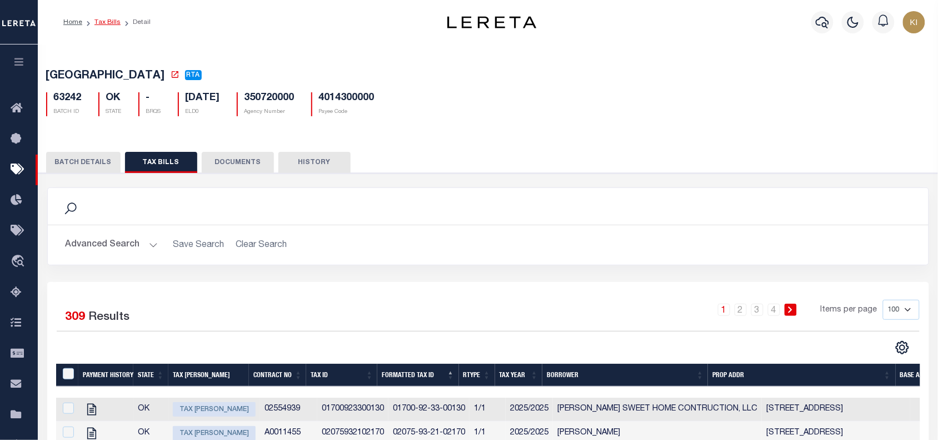
click at [106, 23] on link "Tax Bills" at bounding box center [108, 22] width 26 height 7
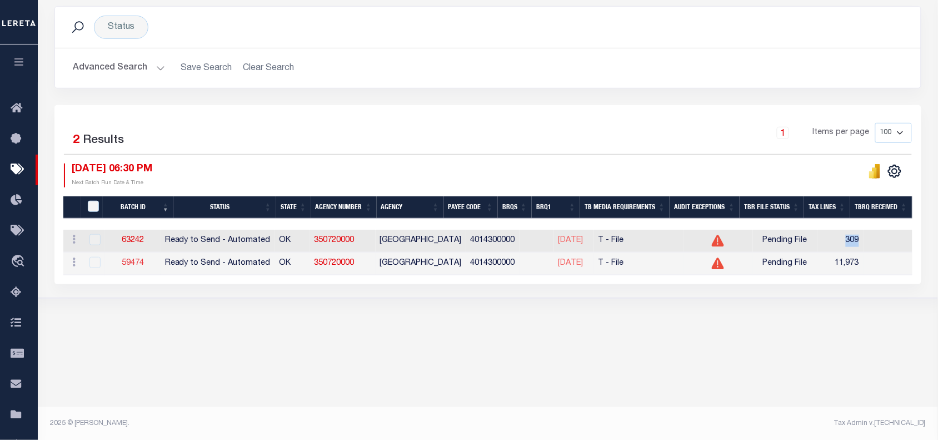
click at [135, 267] on link "59474" at bounding box center [133, 263] width 22 height 8
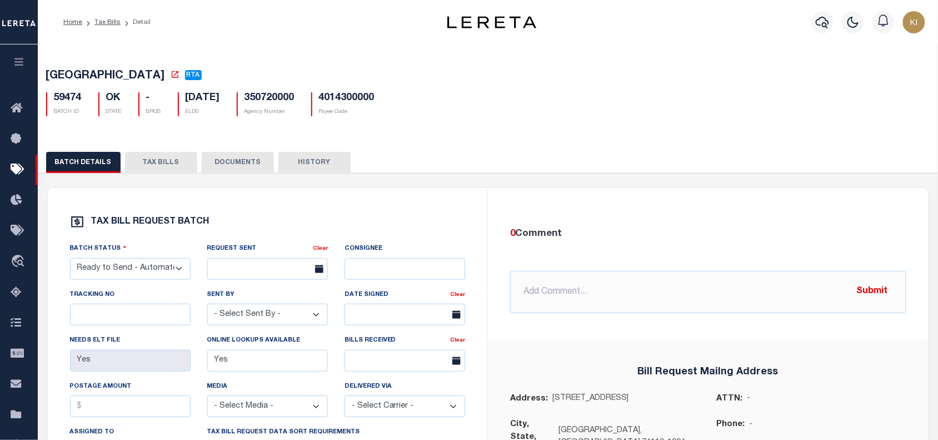
click at [154, 164] on button "TAX BILLS" at bounding box center [161, 162] width 72 height 21
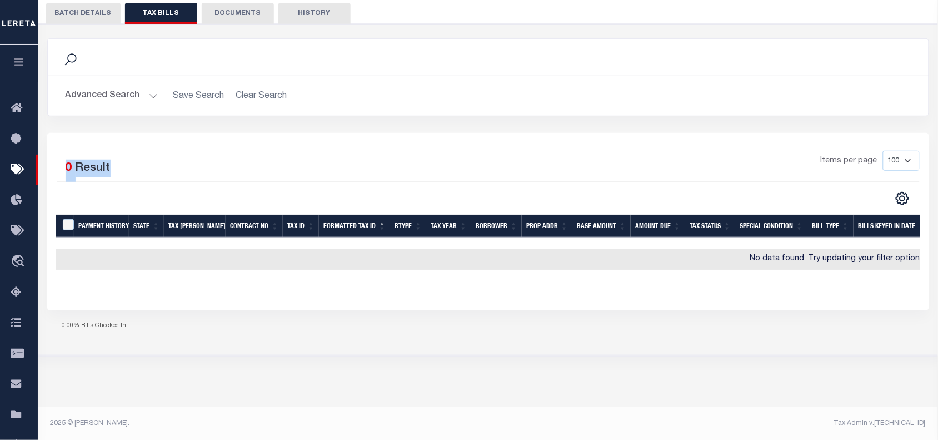
drag, startPoint x: 64, startPoint y: 168, endPoint x: 132, endPoint y: 168, distance: 68.4
click at [132, 168] on div "Selected 0 Result" at bounding box center [158, 166] width 203 height 31
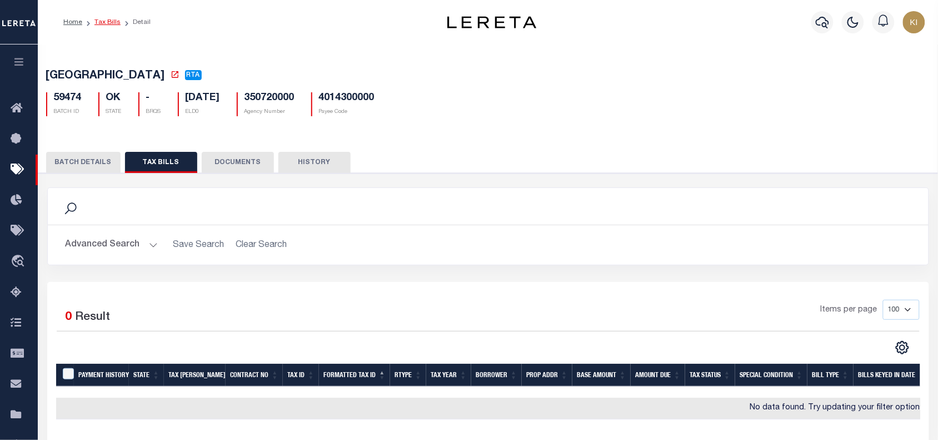
click at [106, 21] on link "Tax Bills" at bounding box center [108, 22] width 26 height 7
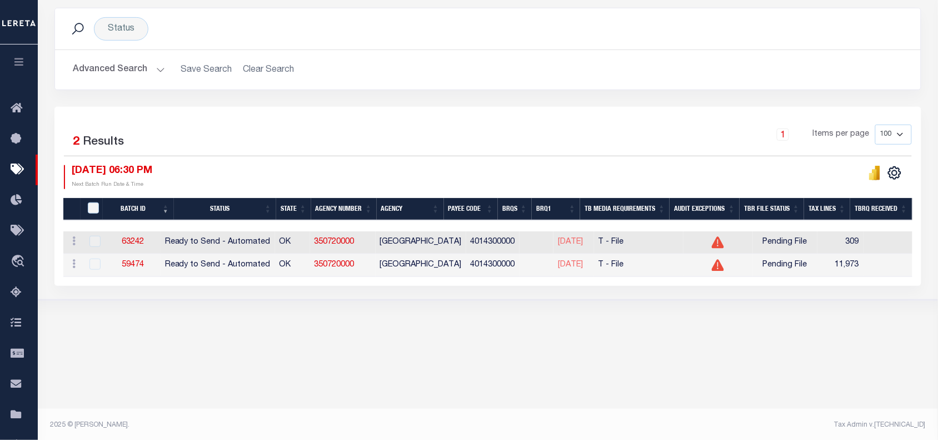
click at [403, 147] on div "1 Items per page 100 200 500 1000" at bounding box center [596, 139] width 632 height 29
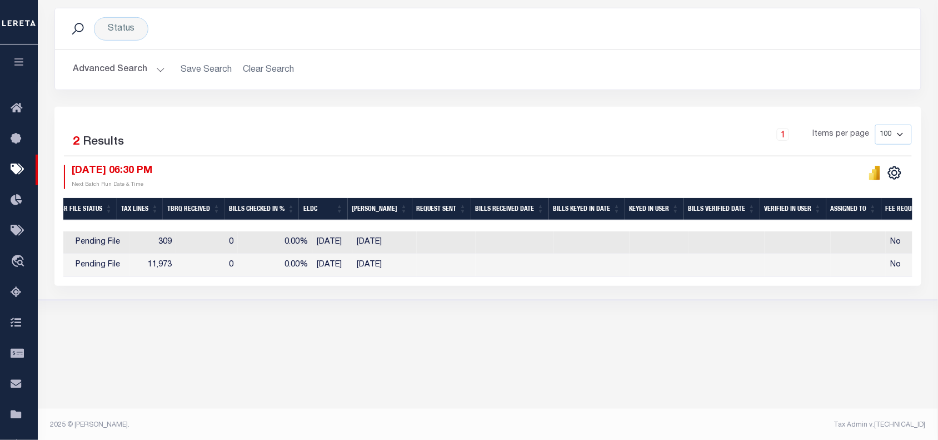
scroll to position [0, 550]
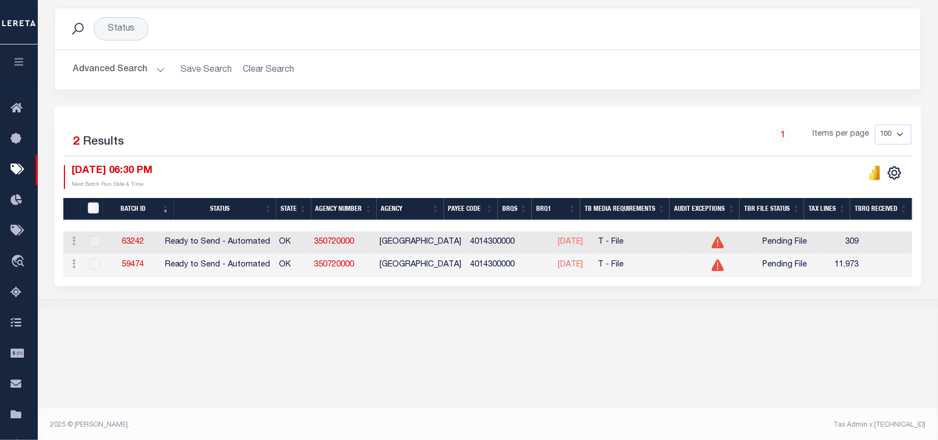
click at [181, 348] on body "Home Tax Bills" at bounding box center [469, 147] width 938 height 589
drag, startPoint x: 156, startPoint y: 243, endPoint x: 125, endPoint y: 243, distance: 30.6
click at [125, 243] on td "63242" at bounding box center [133, 242] width 56 height 23
copy link "63242"
drag, startPoint x: 157, startPoint y: 270, endPoint x: 128, endPoint y: 270, distance: 28.9
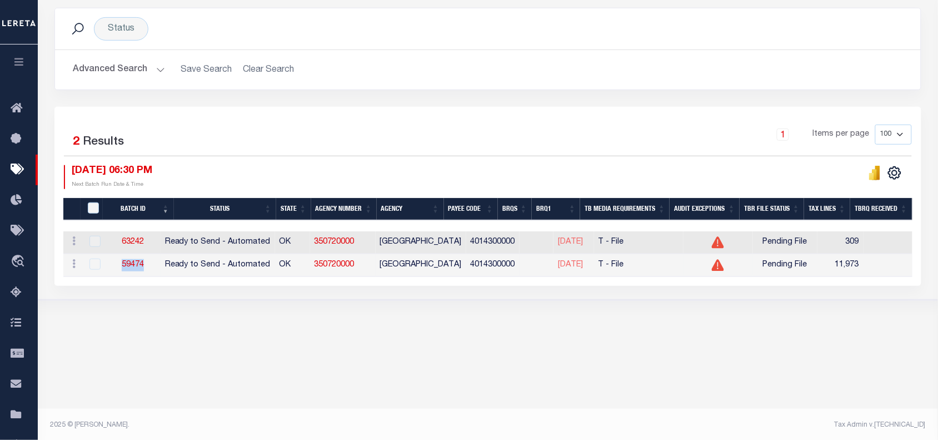
click at [128, 270] on td "59474" at bounding box center [133, 265] width 56 height 23
copy link "59474"
click at [396, 399] on body "Home Tax Bills" at bounding box center [469, 147] width 938 height 589
drag, startPoint x: 162, startPoint y: 267, endPoint x: 121, endPoint y: 267, distance: 41.1
click at [121, 267] on td "59474" at bounding box center [133, 265] width 56 height 23
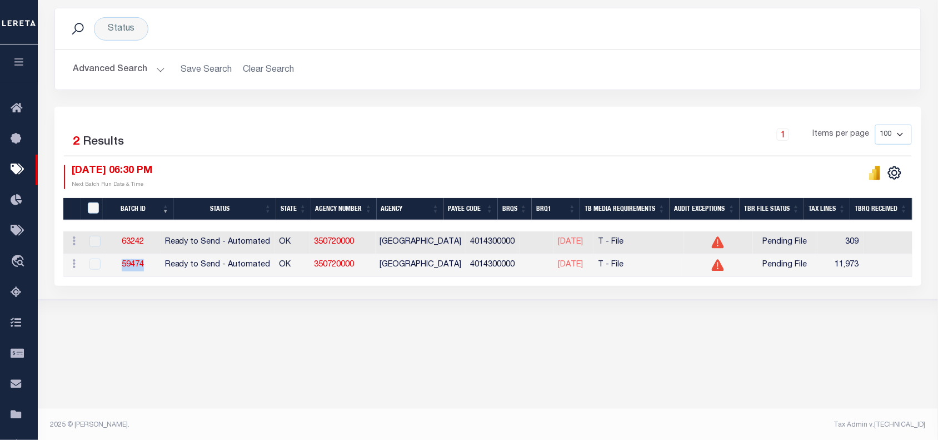
copy link "59474"
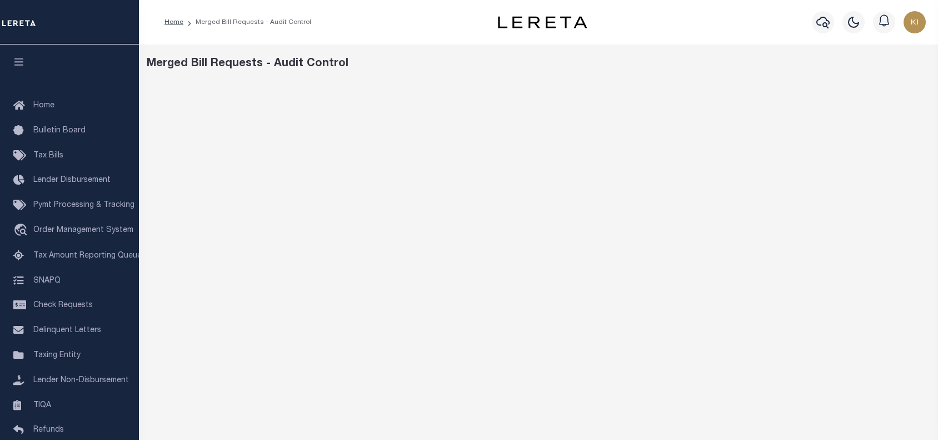
scroll to position [90, 0]
